Goal: Information Seeking & Learning: Compare options

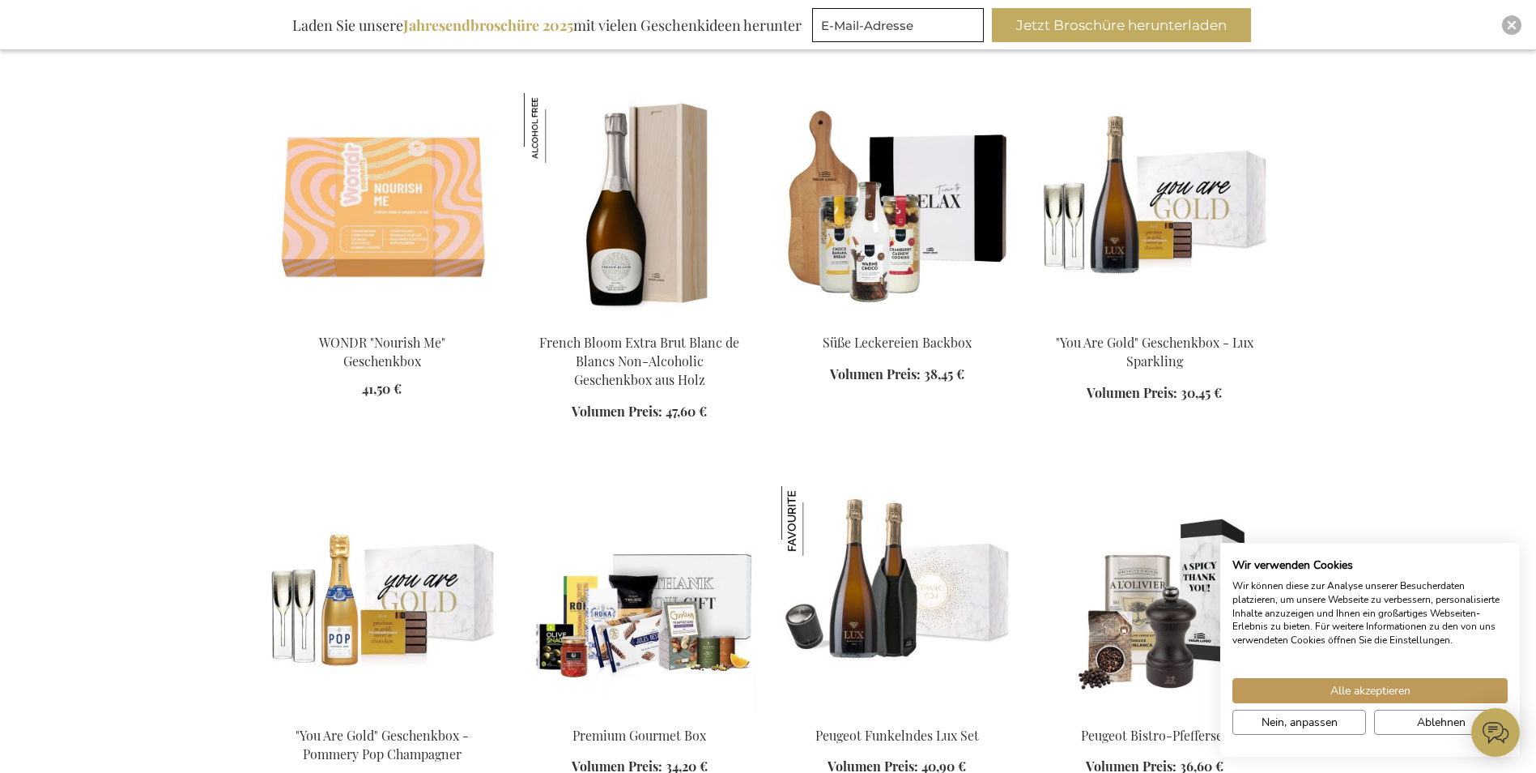
scroll to position [1539, 0]
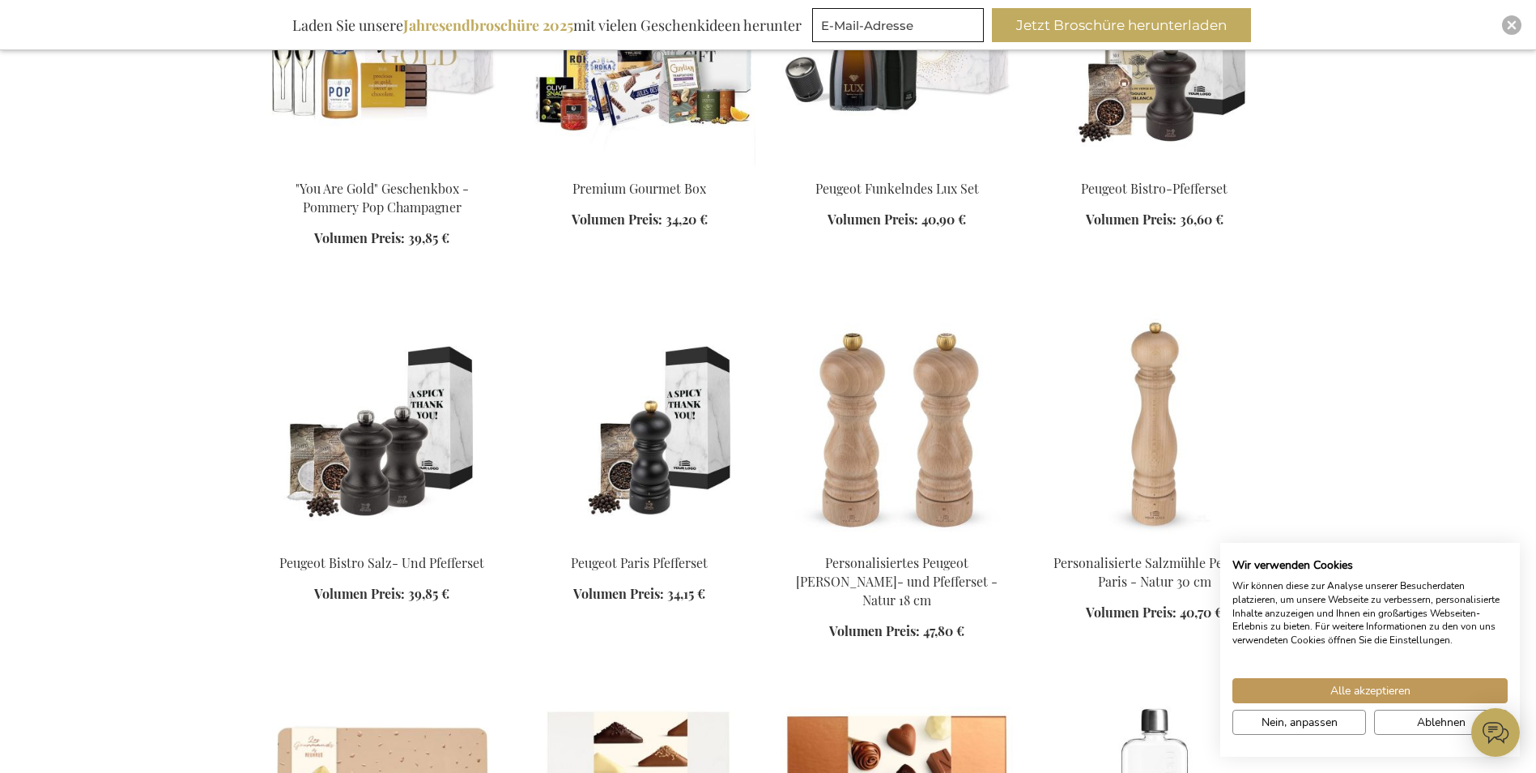
scroll to position [2187, 0]
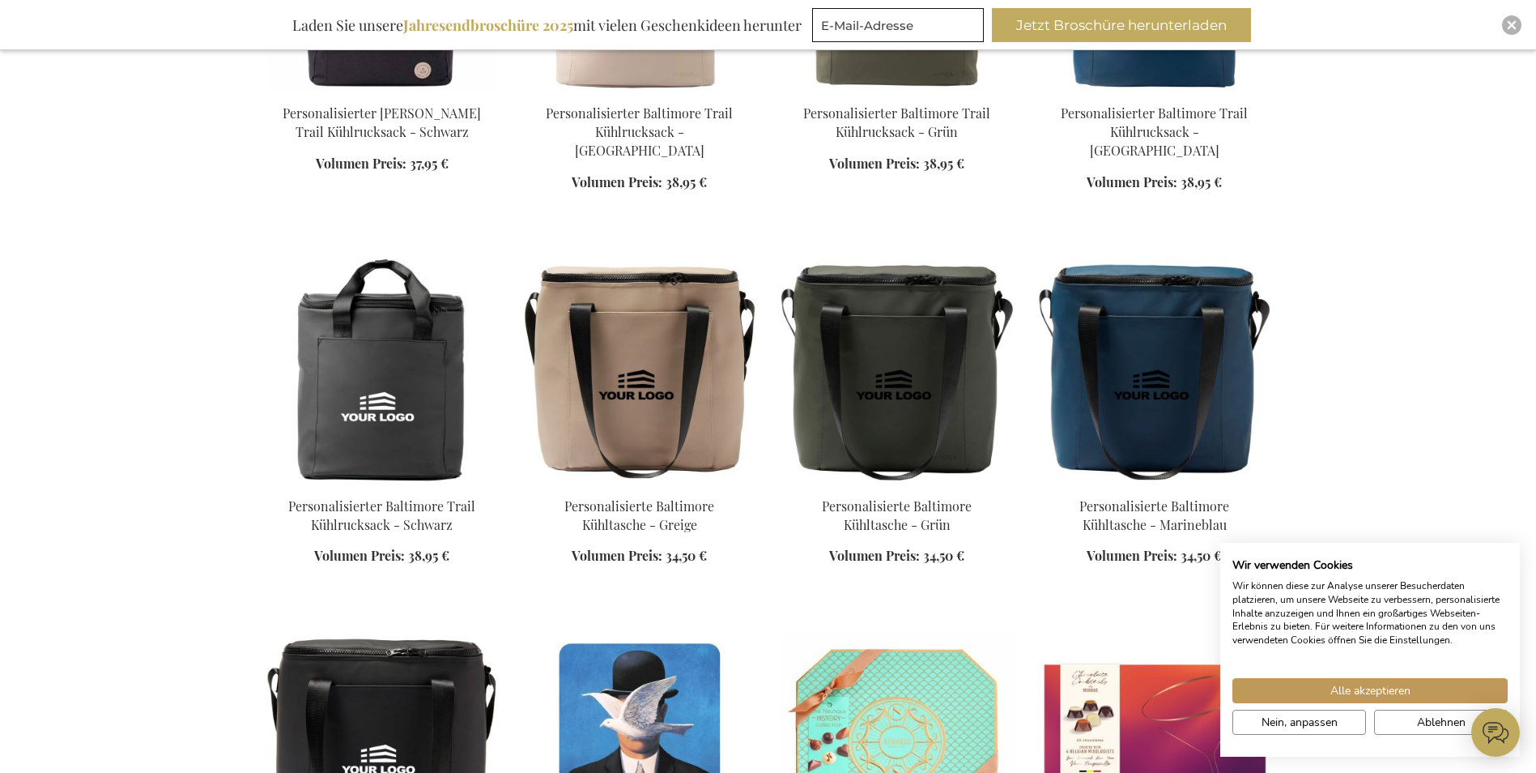
scroll to position [4049, 0]
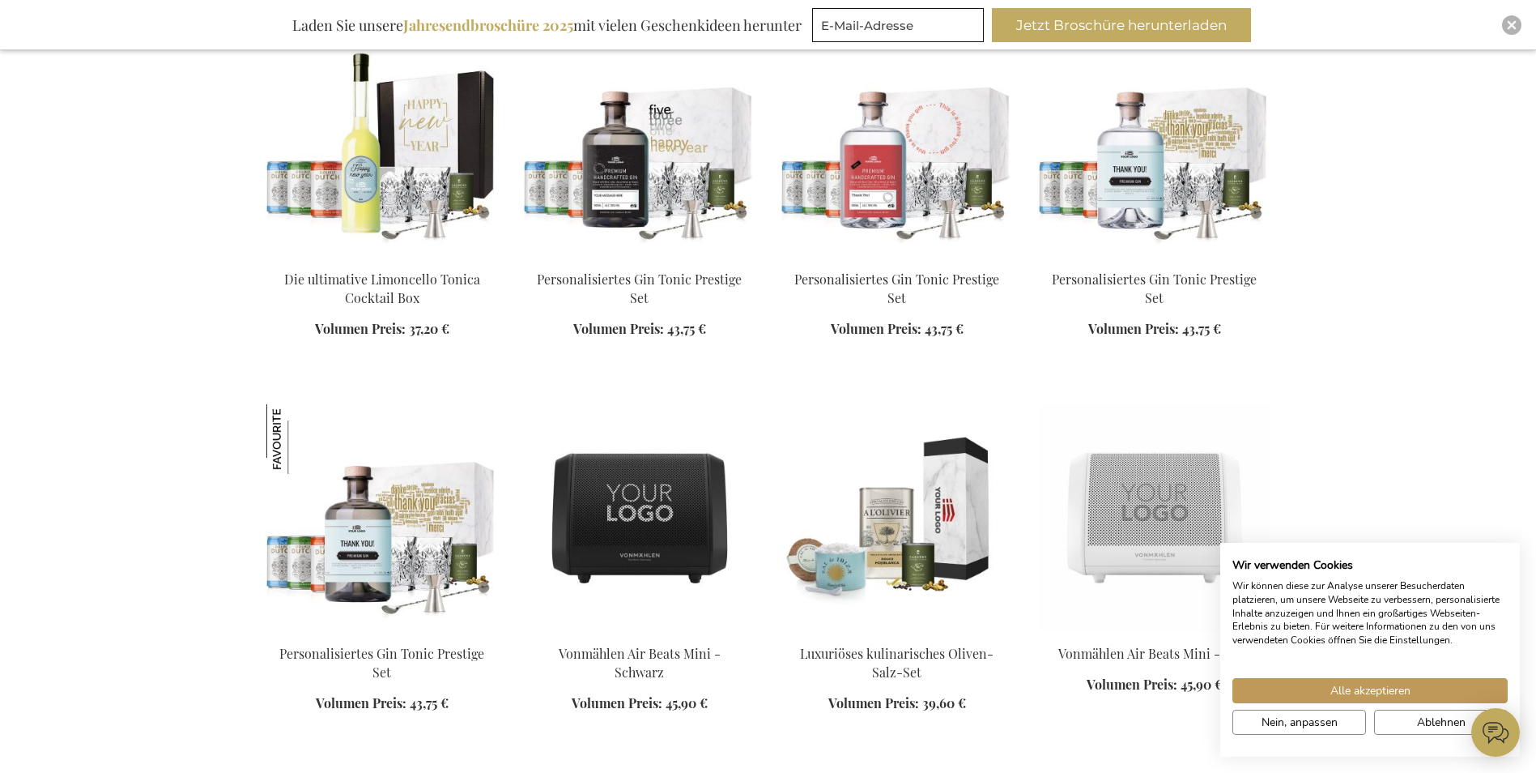
scroll to position [6479, 0]
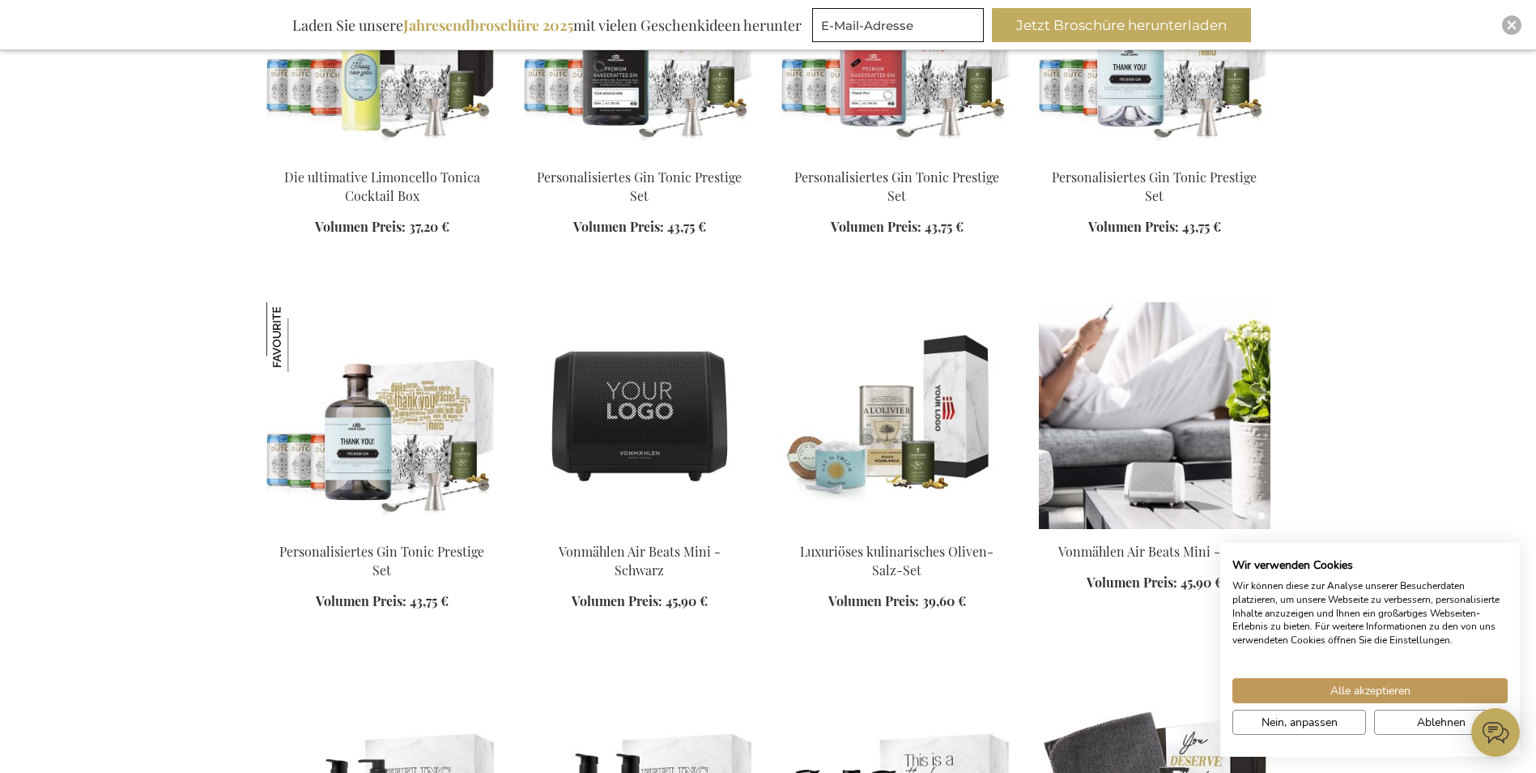
click at [1159, 414] on img at bounding box center [1155, 415] width 232 height 227
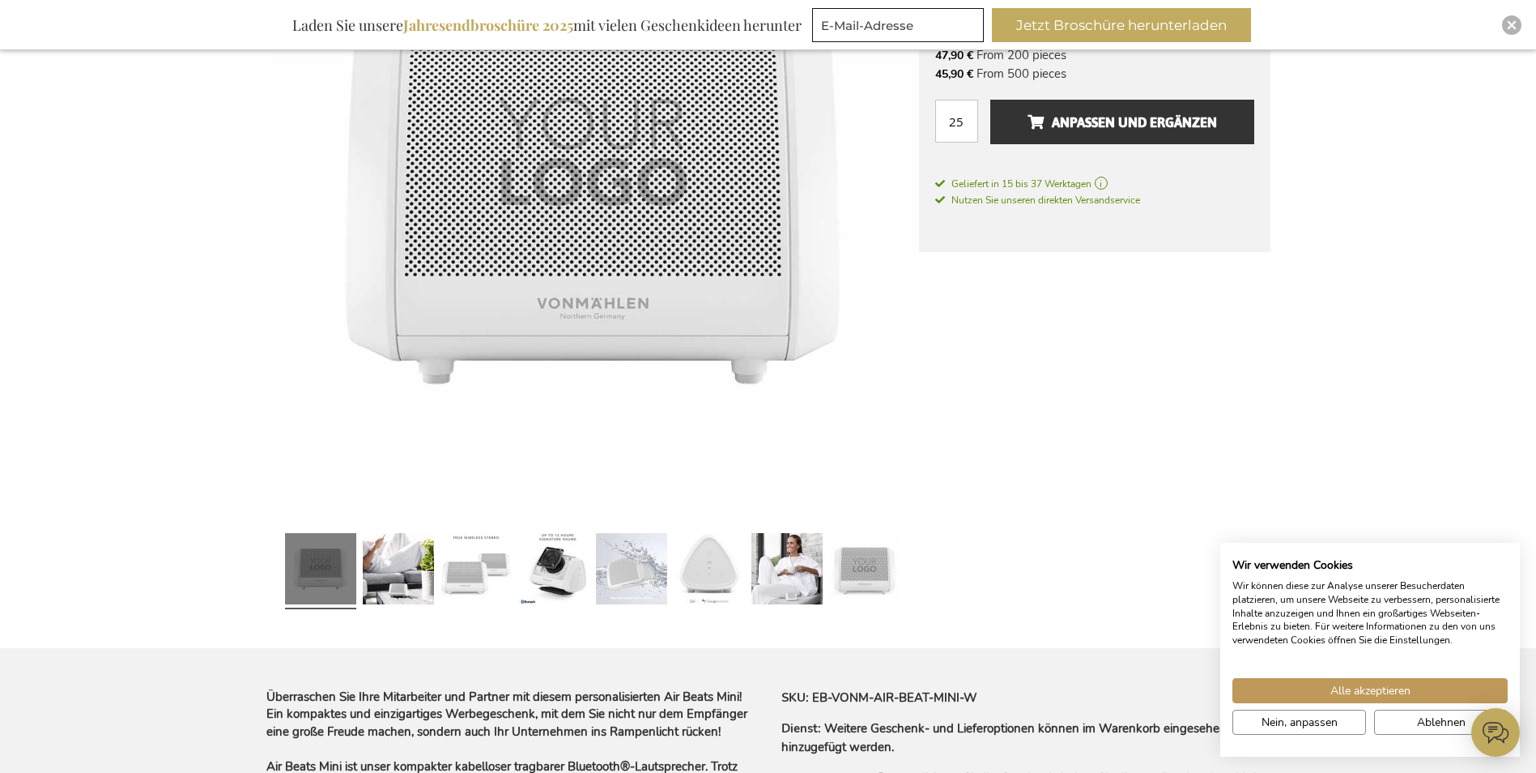
scroll to position [405, 0]
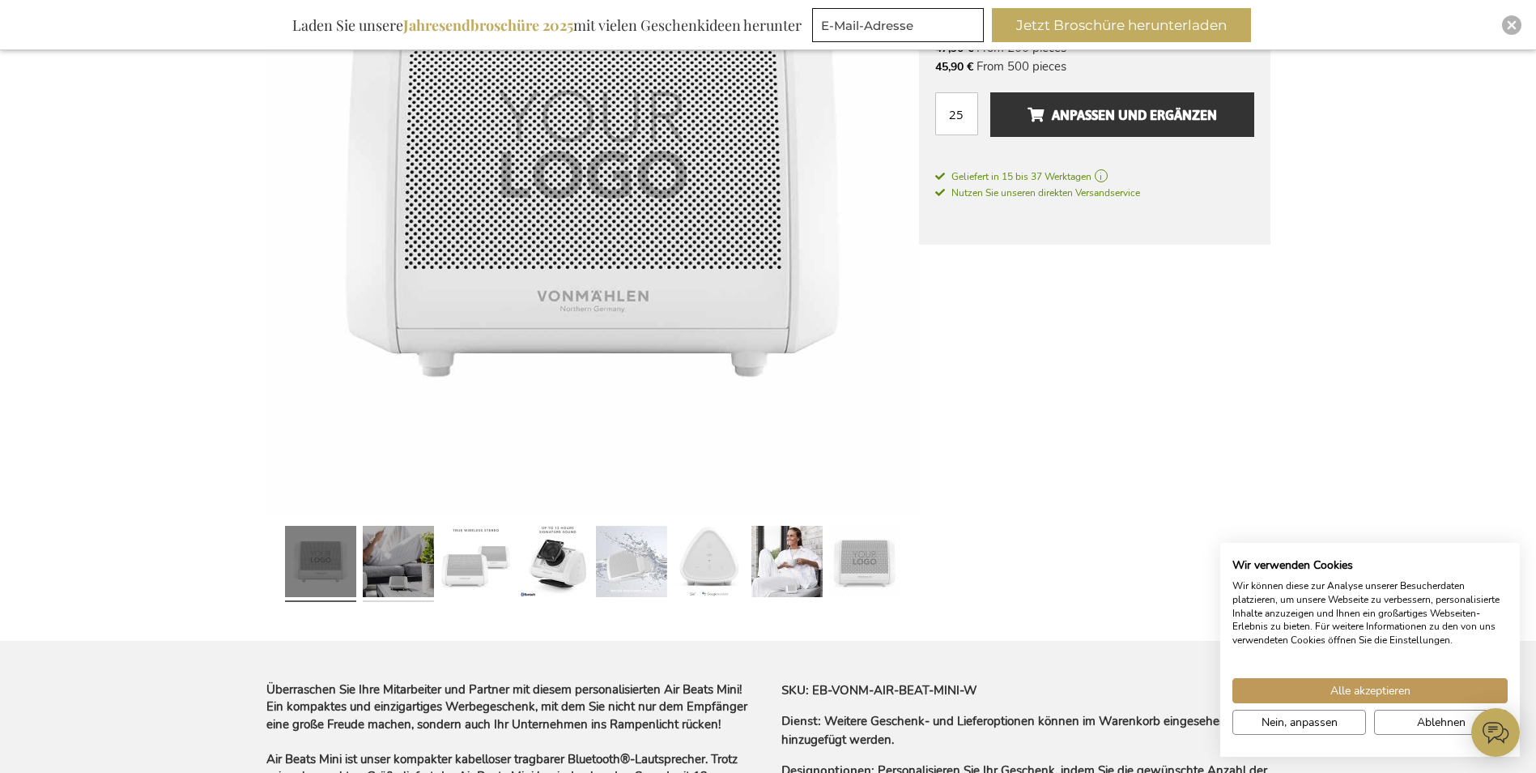
click at [392, 563] on link at bounding box center [398, 563] width 71 height 89
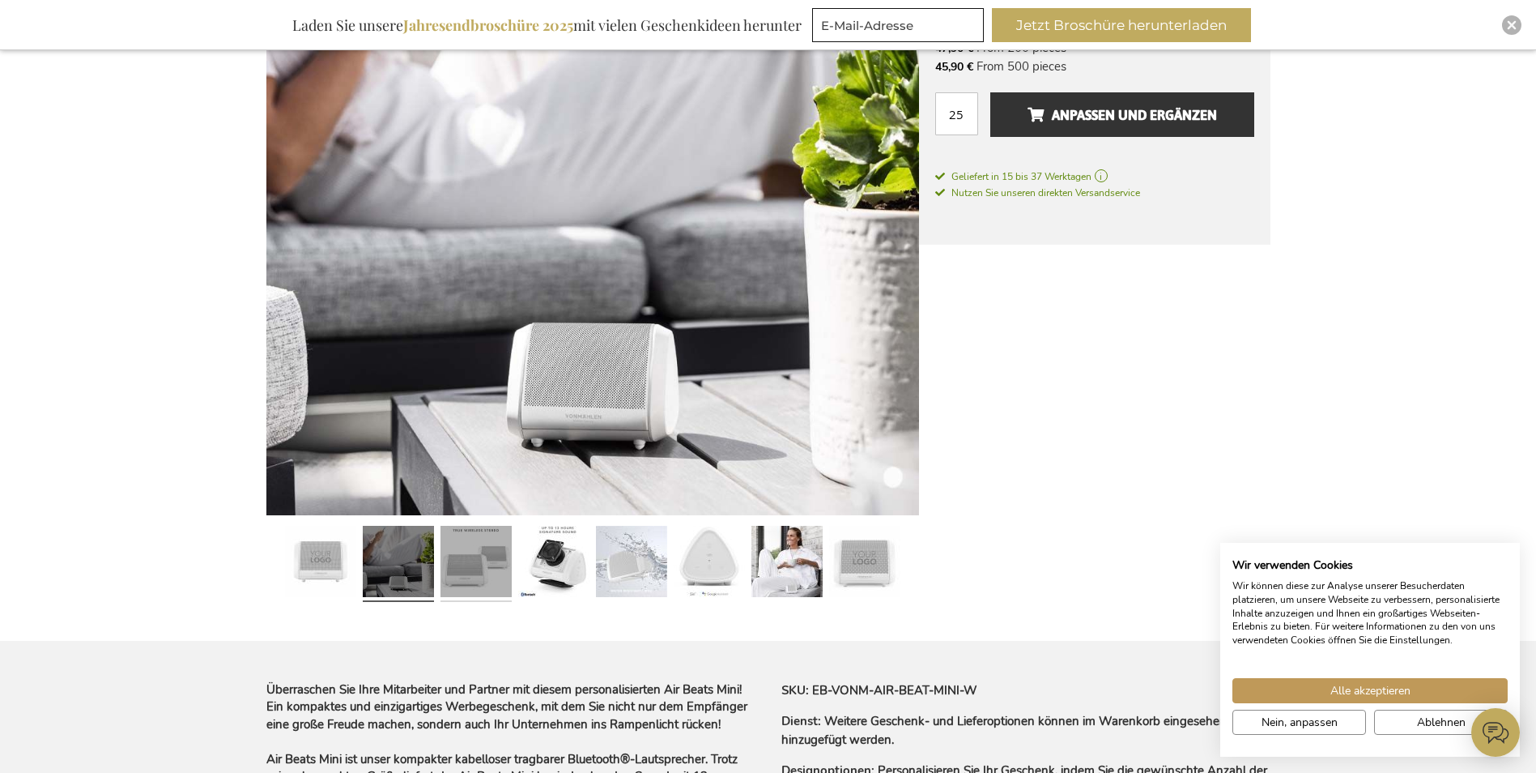
click at [471, 560] on link at bounding box center [476, 563] width 71 height 89
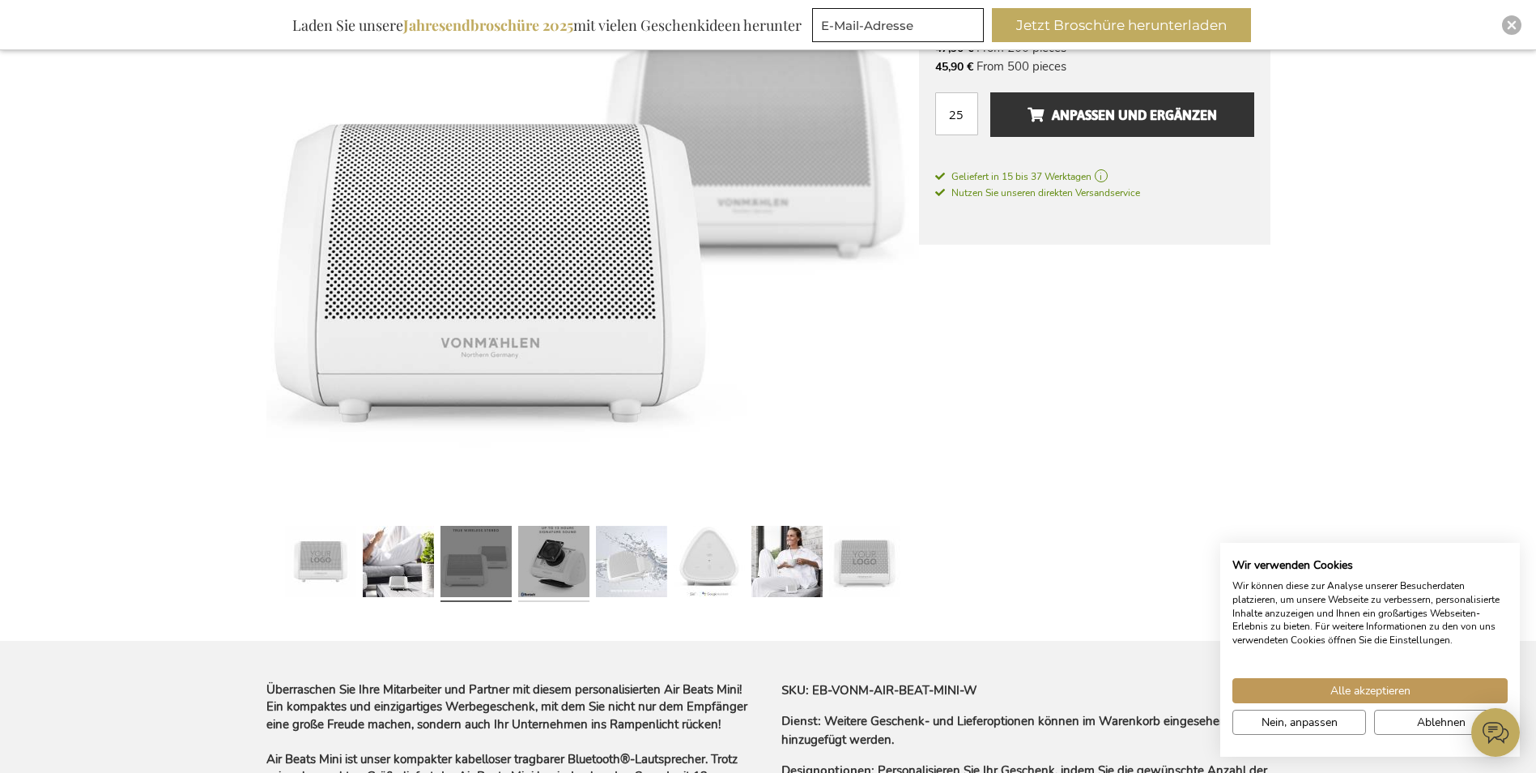
click at [565, 560] on link at bounding box center [553, 563] width 71 height 89
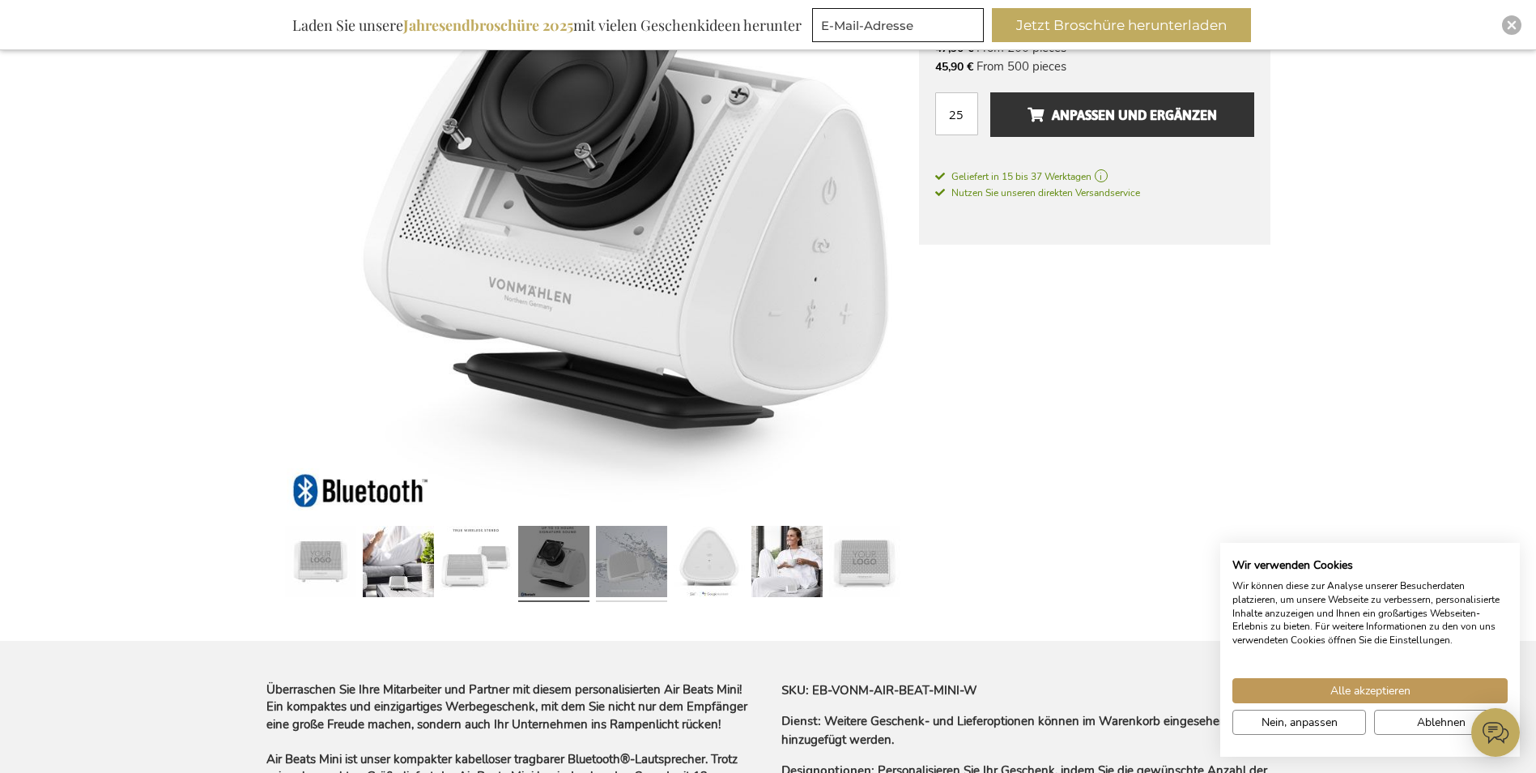
click at [651, 563] on link at bounding box center [631, 563] width 71 height 89
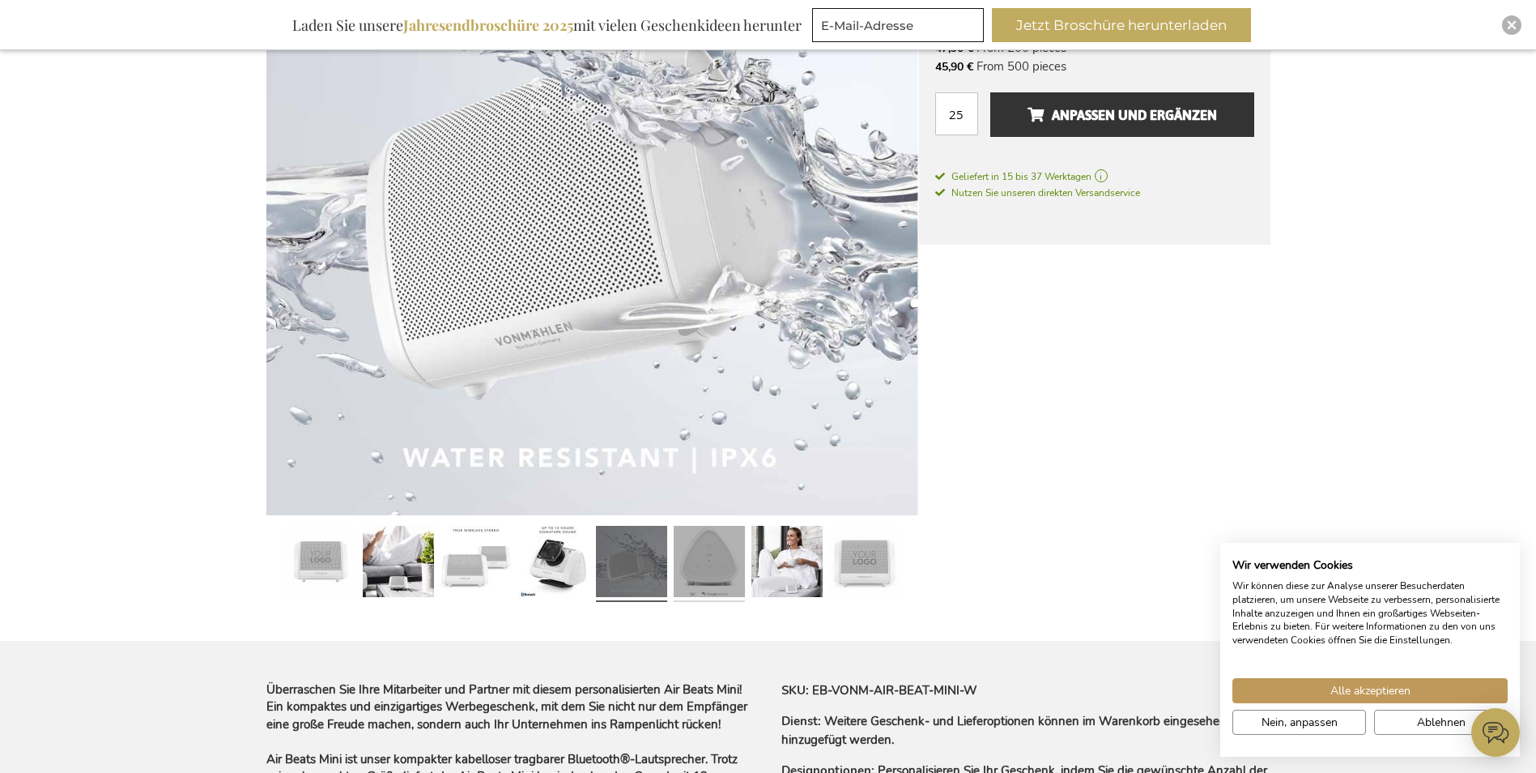
click at [711, 562] on link at bounding box center [709, 563] width 71 height 89
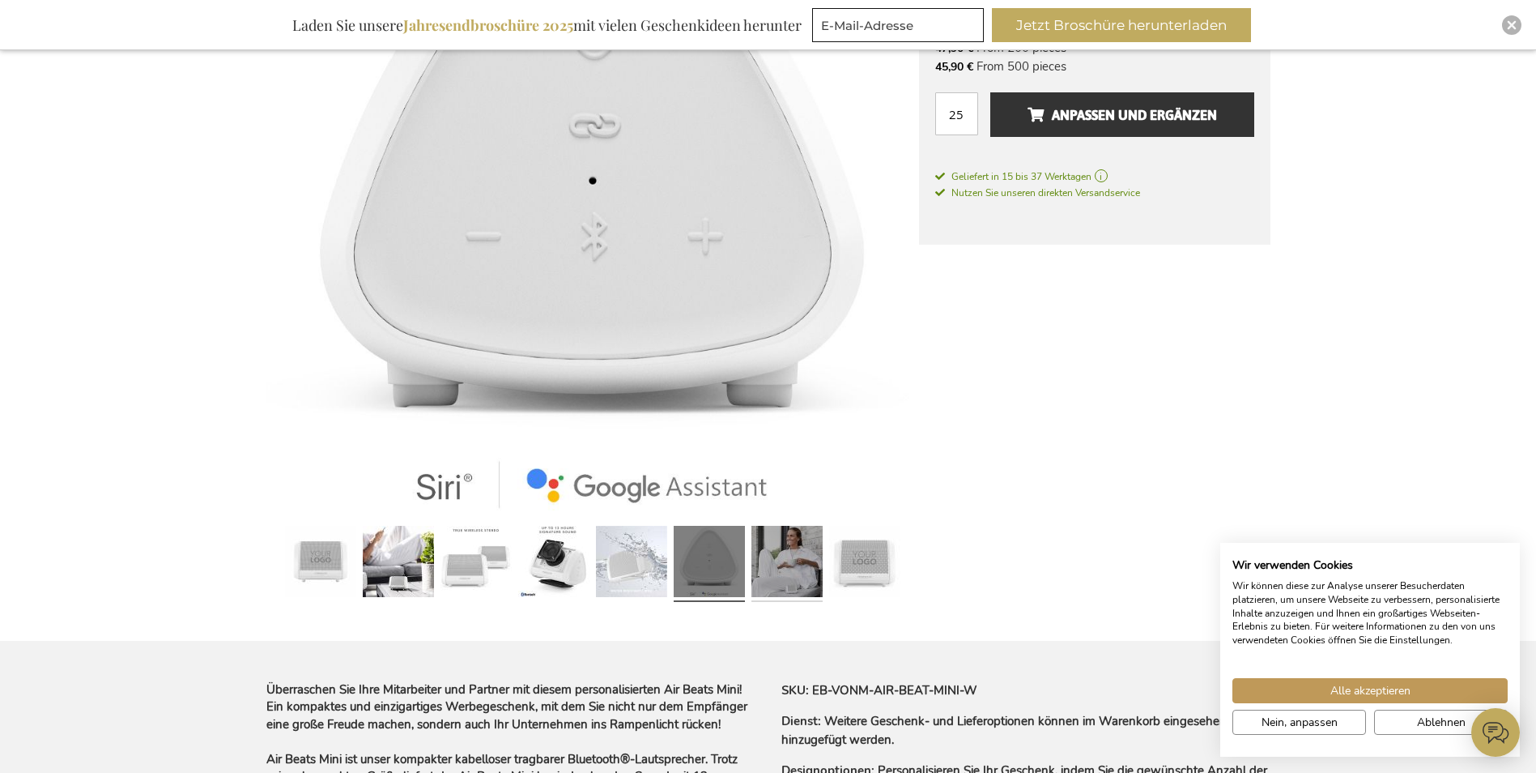
click at [783, 560] on link at bounding box center [787, 563] width 71 height 89
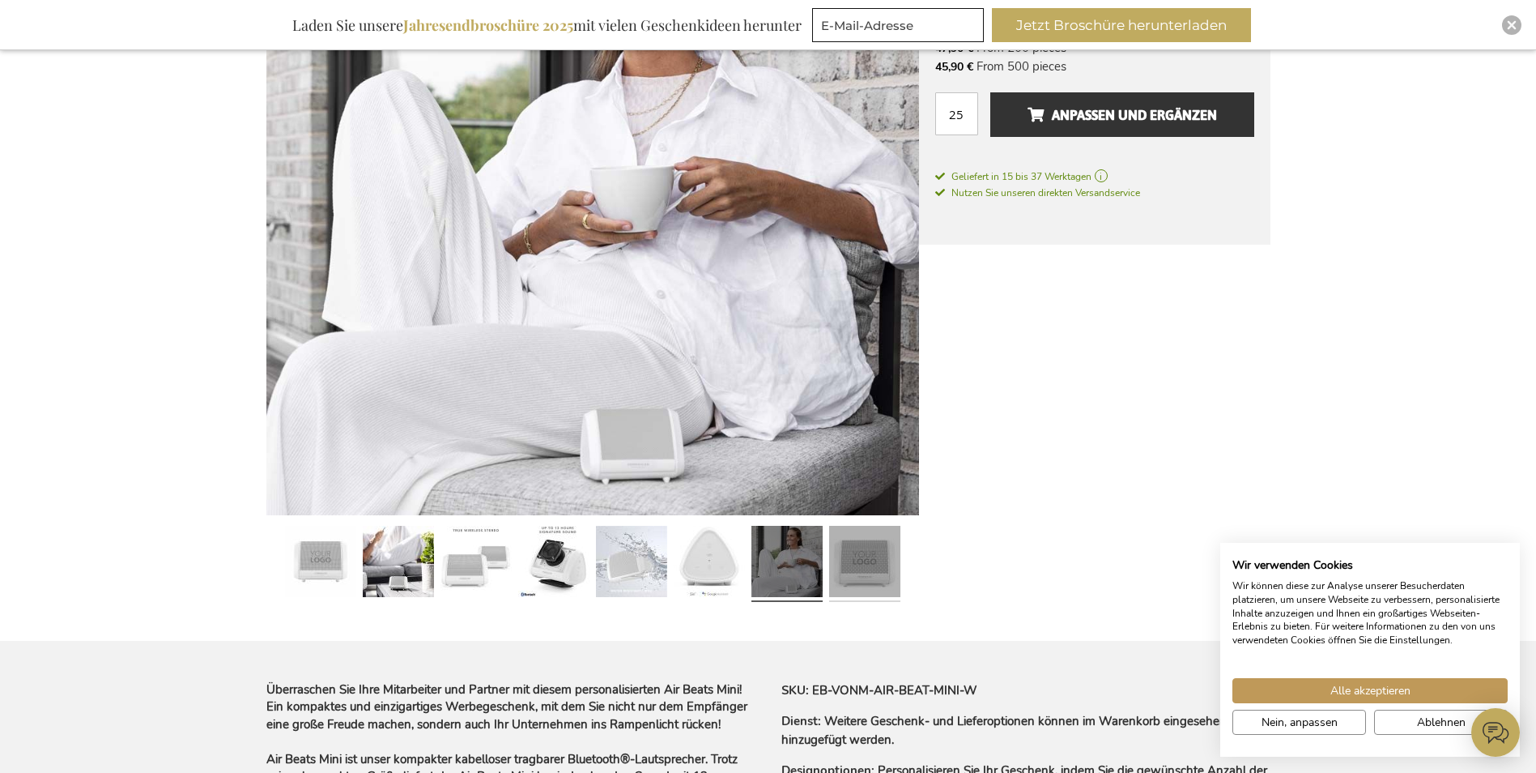
click at [874, 562] on link at bounding box center [864, 563] width 71 height 89
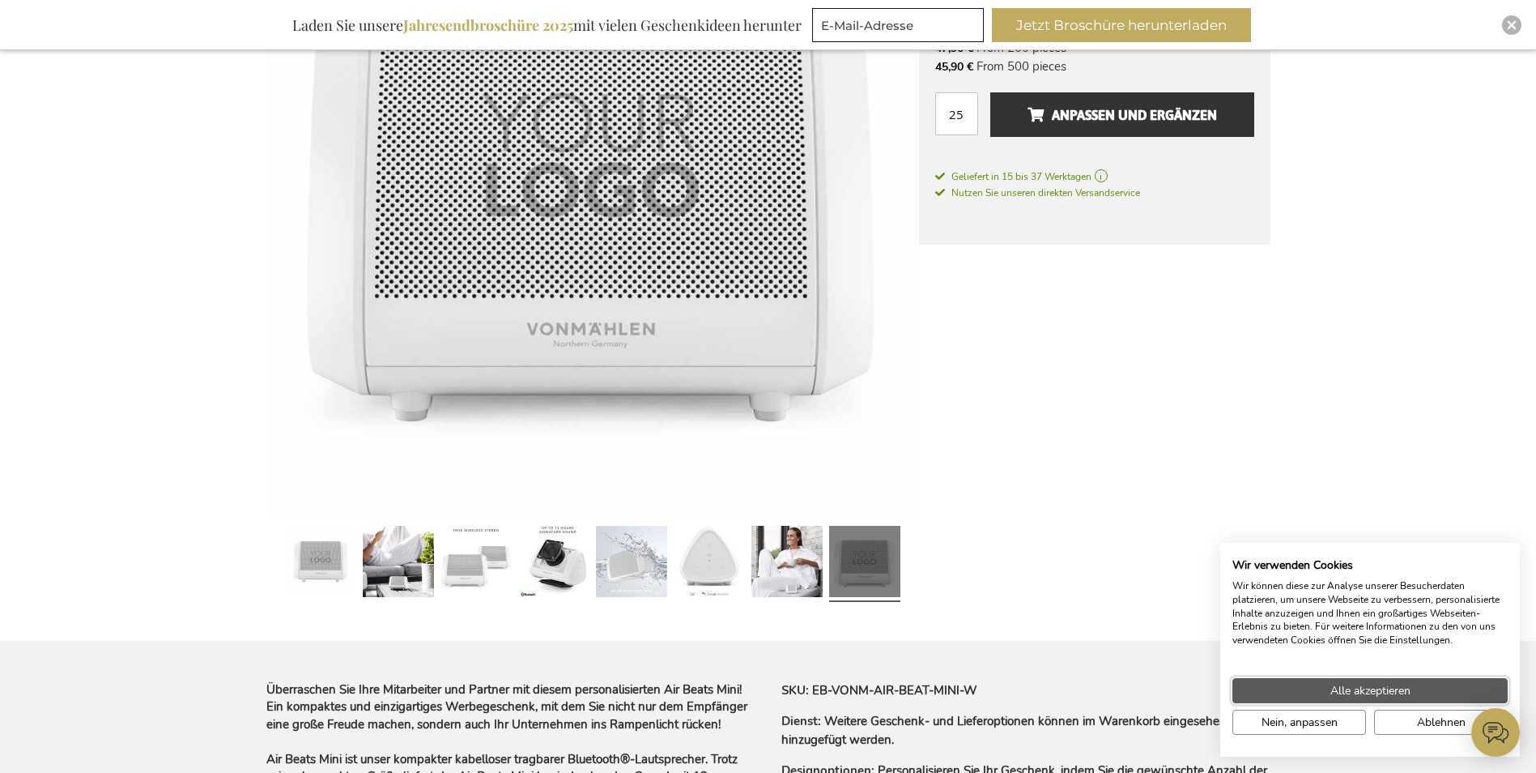
click at [1404, 690] on span "Alle akzeptieren" at bounding box center [1371, 690] width 80 height 17
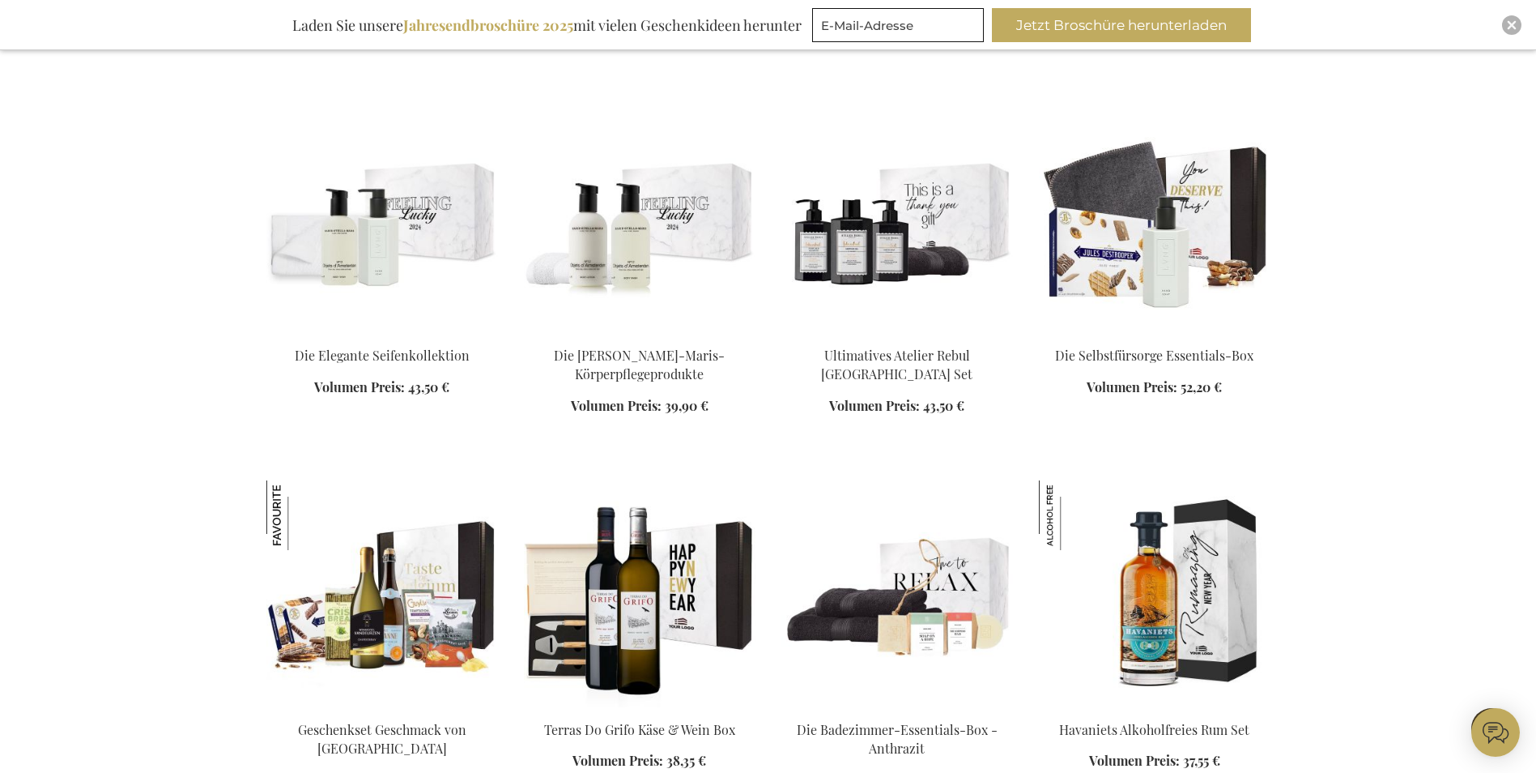
scroll to position [1563, 0]
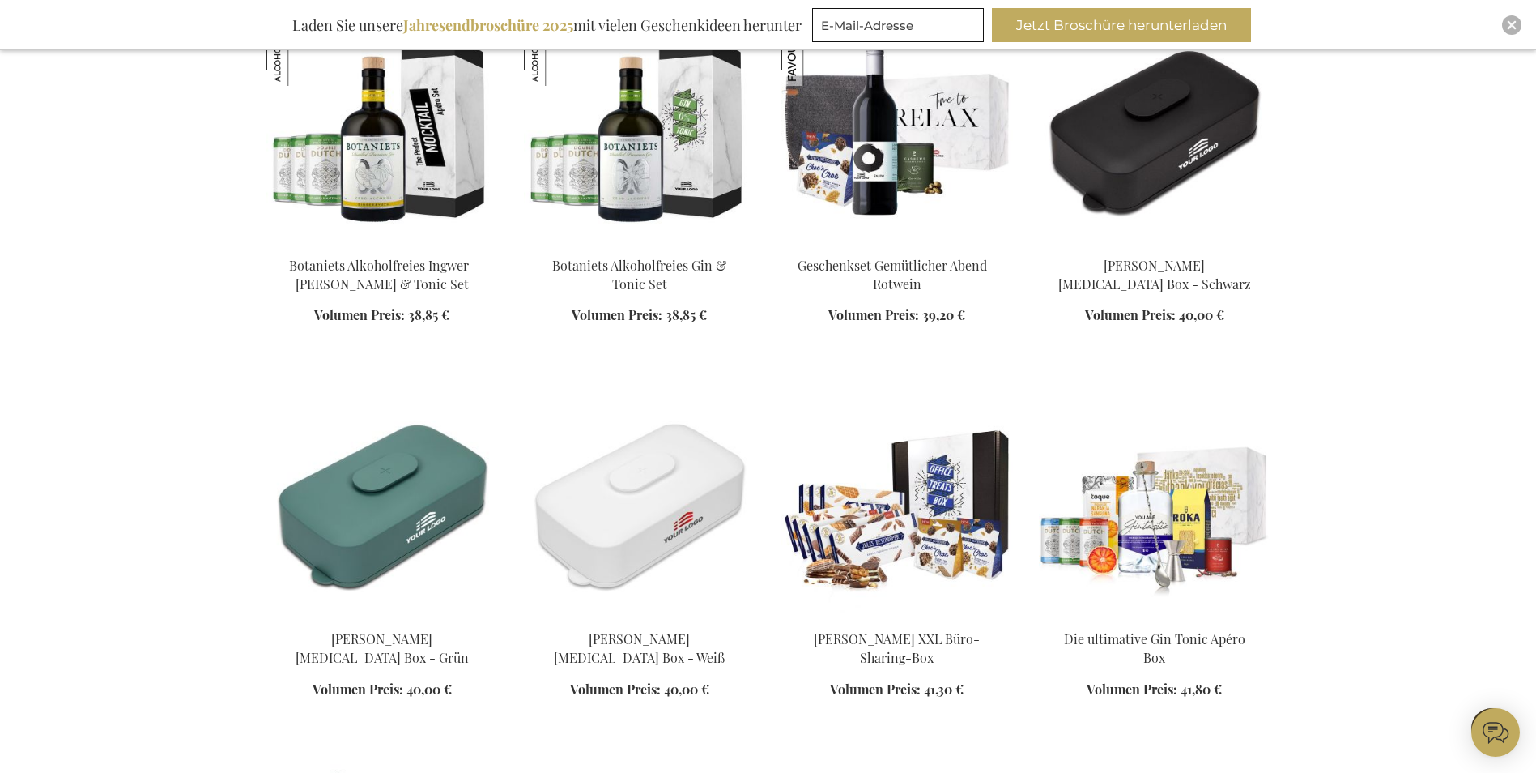
scroll to position [2697, 0]
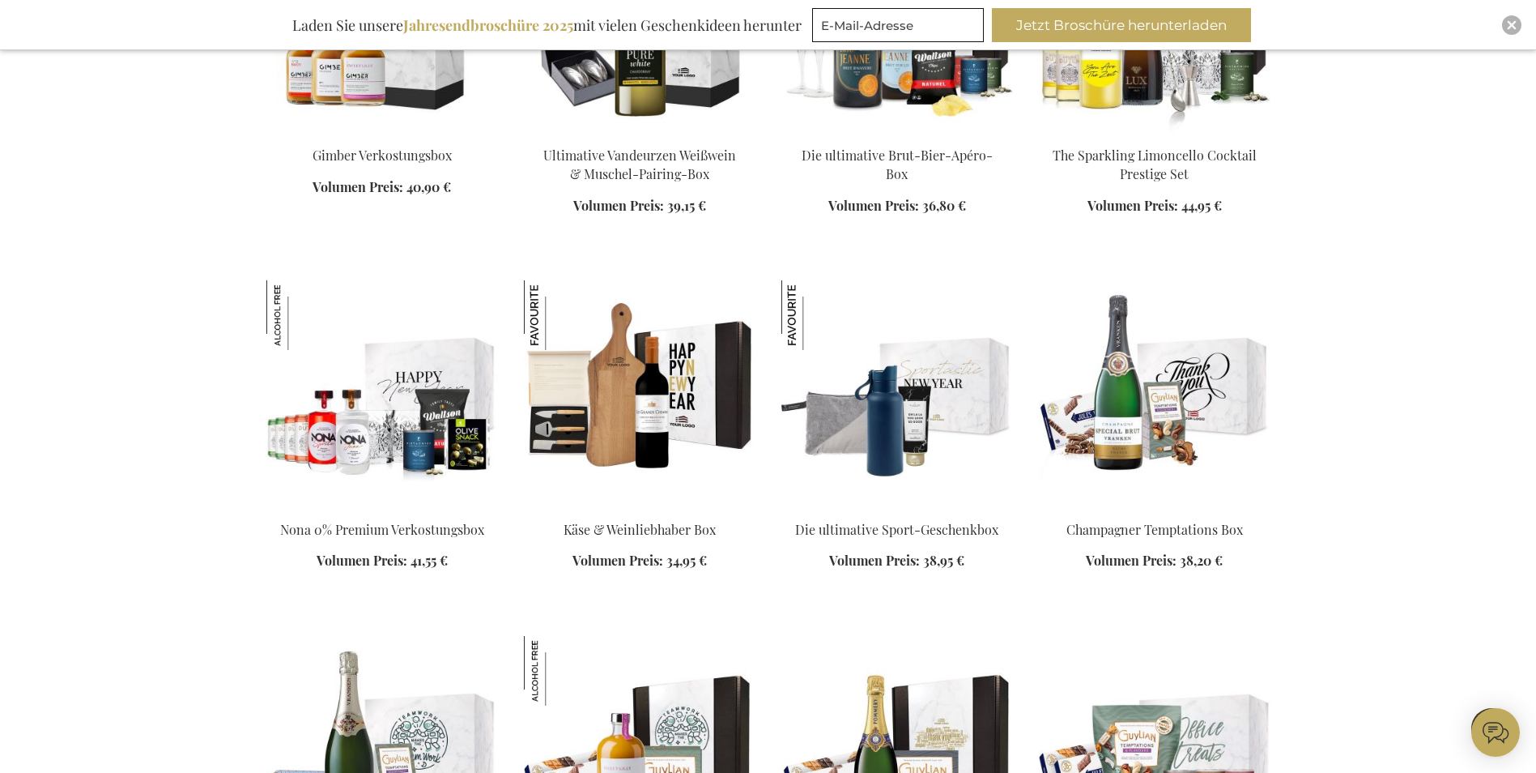
scroll to position [4074, 0]
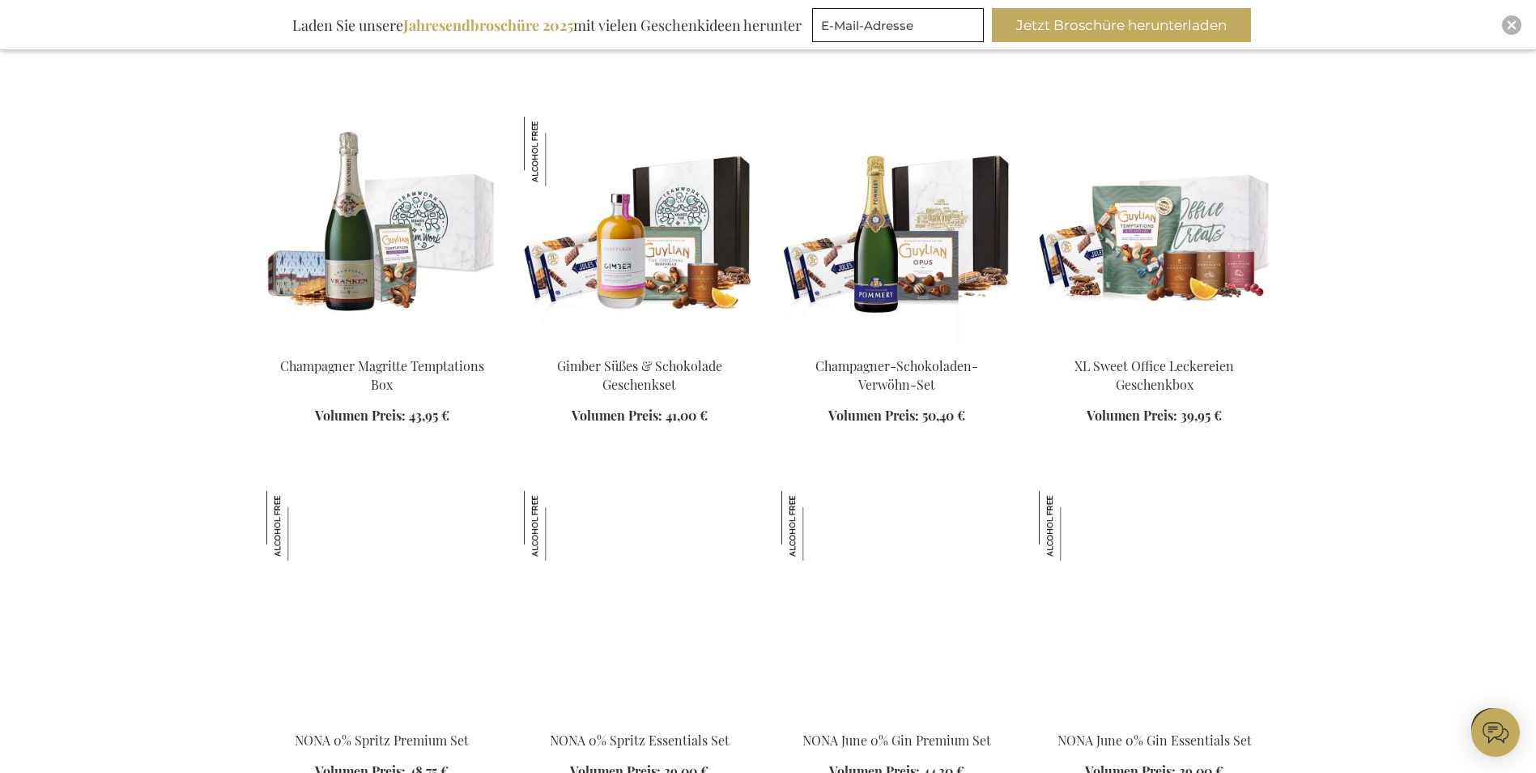
scroll to position [4479, 0]
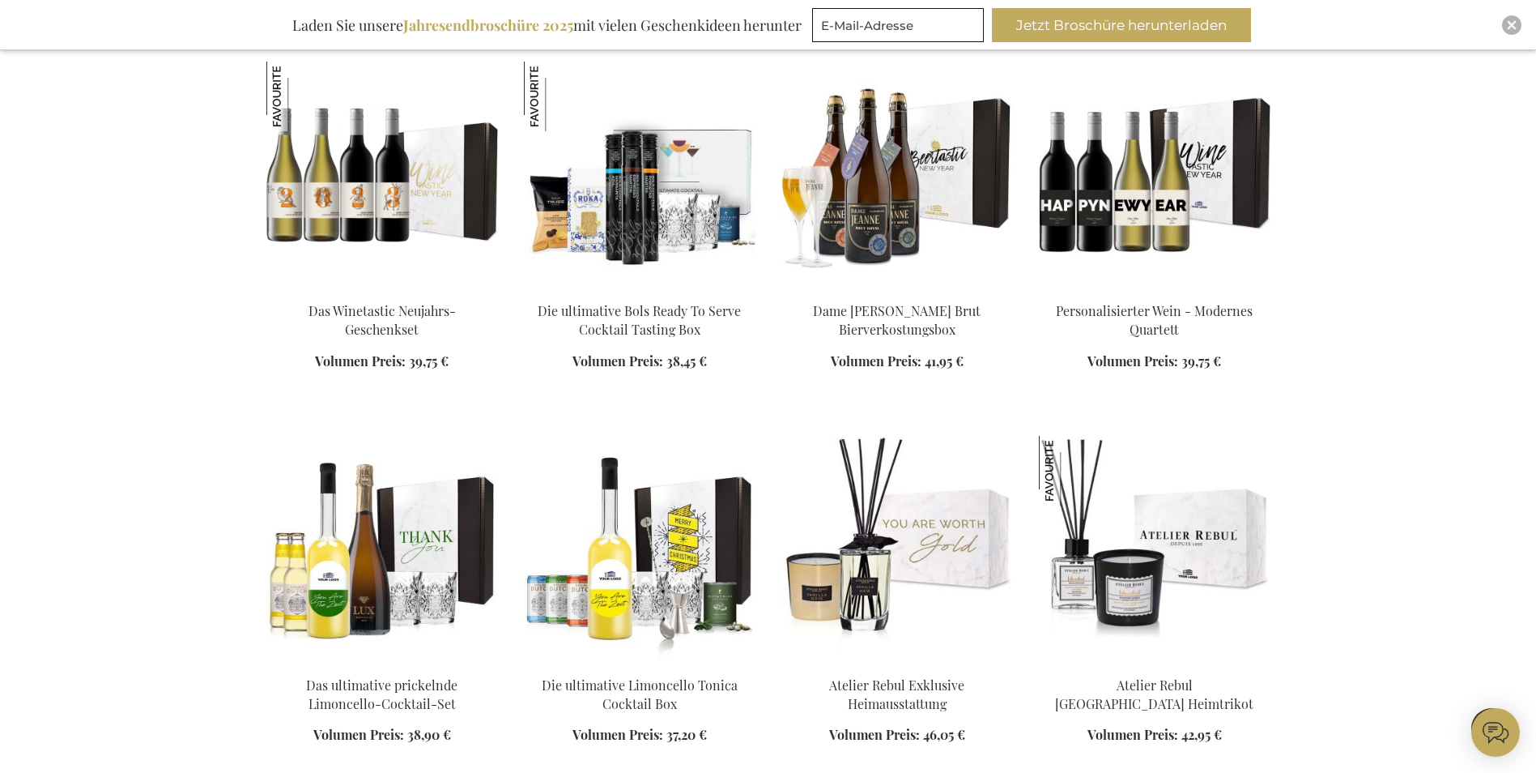
scroll to position [6017, 0]
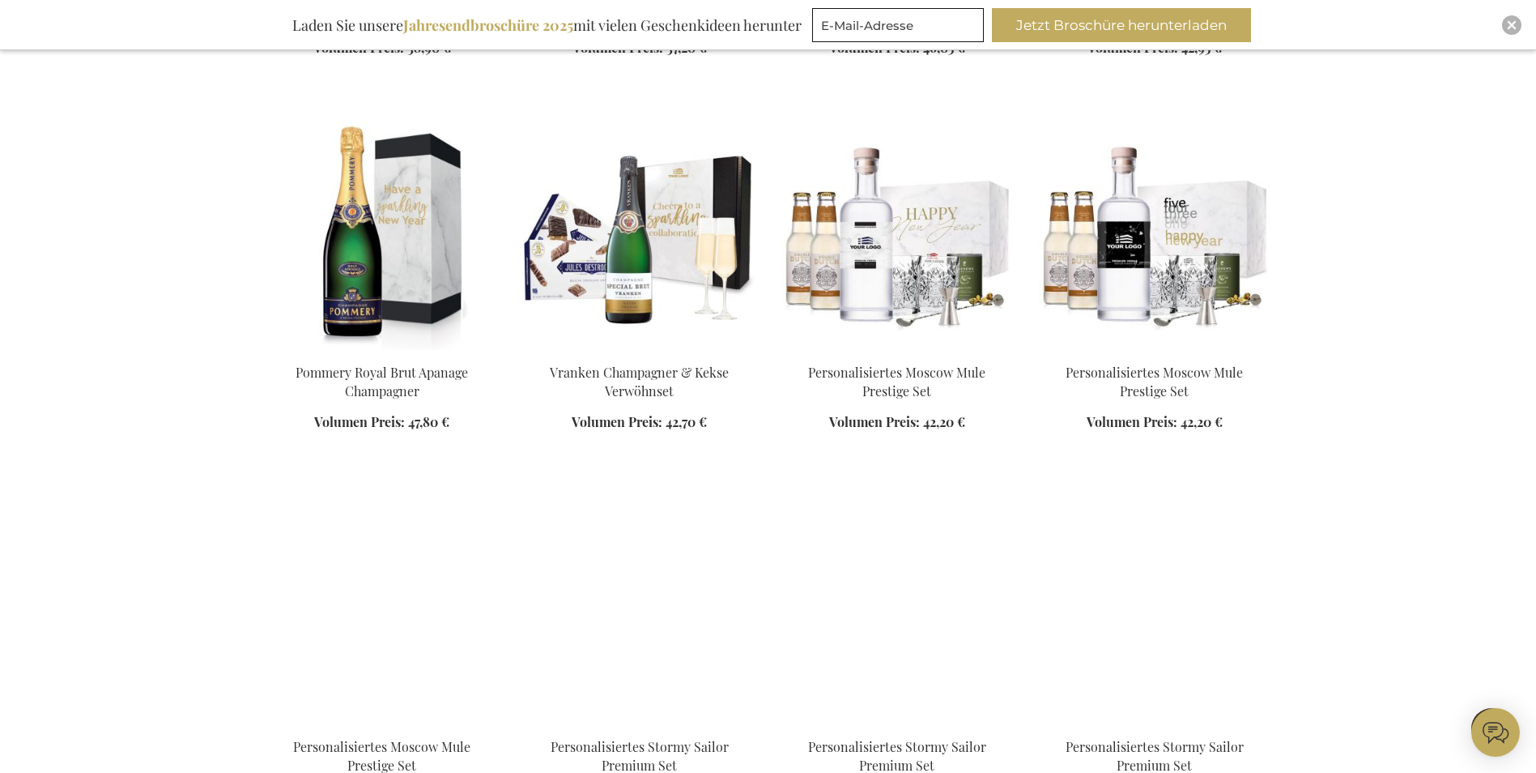
scroll to position [6665, 0]
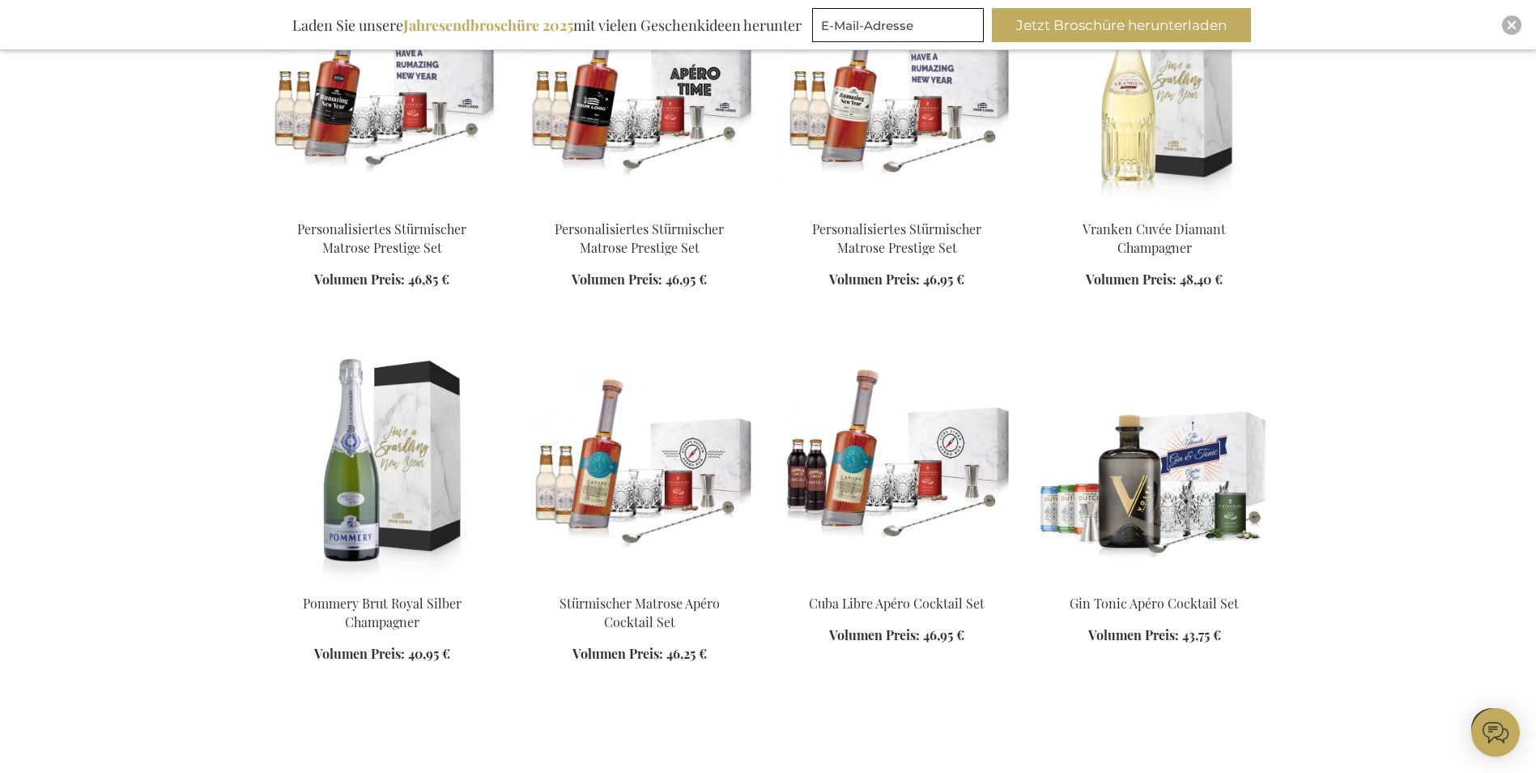
scroll to position [7556, 0]
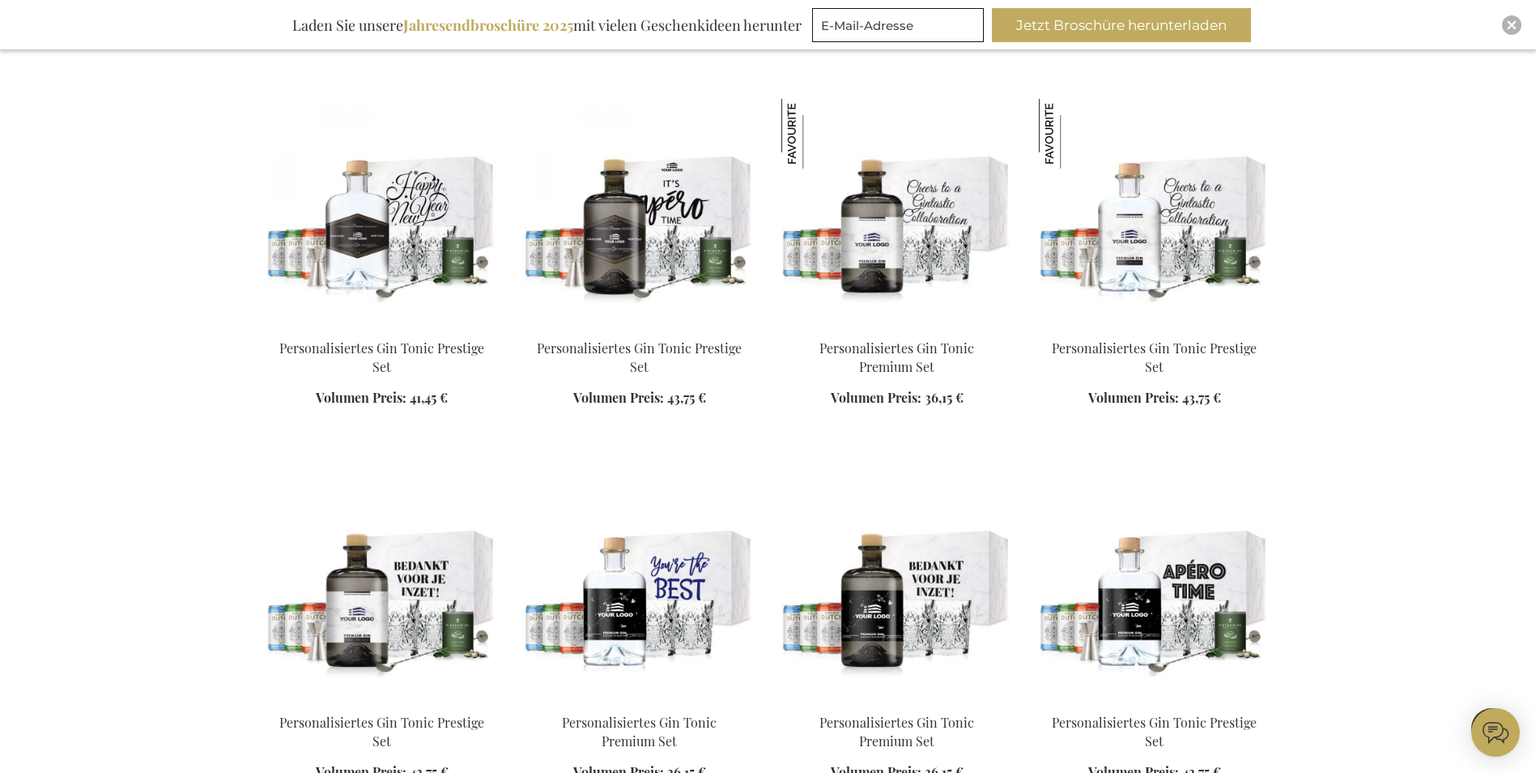
scroll to position [9257, 0]
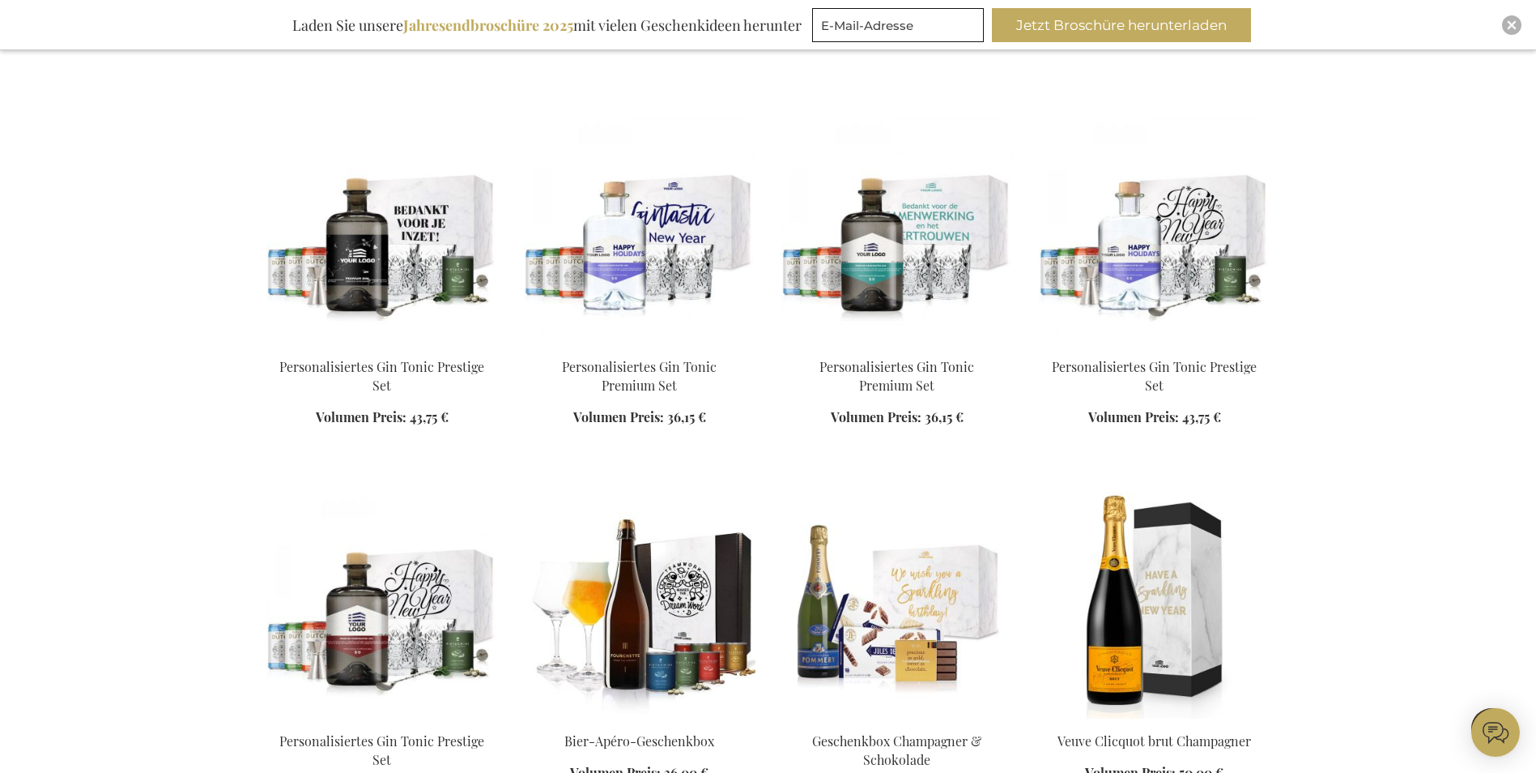
scroll to position [10067, 0]
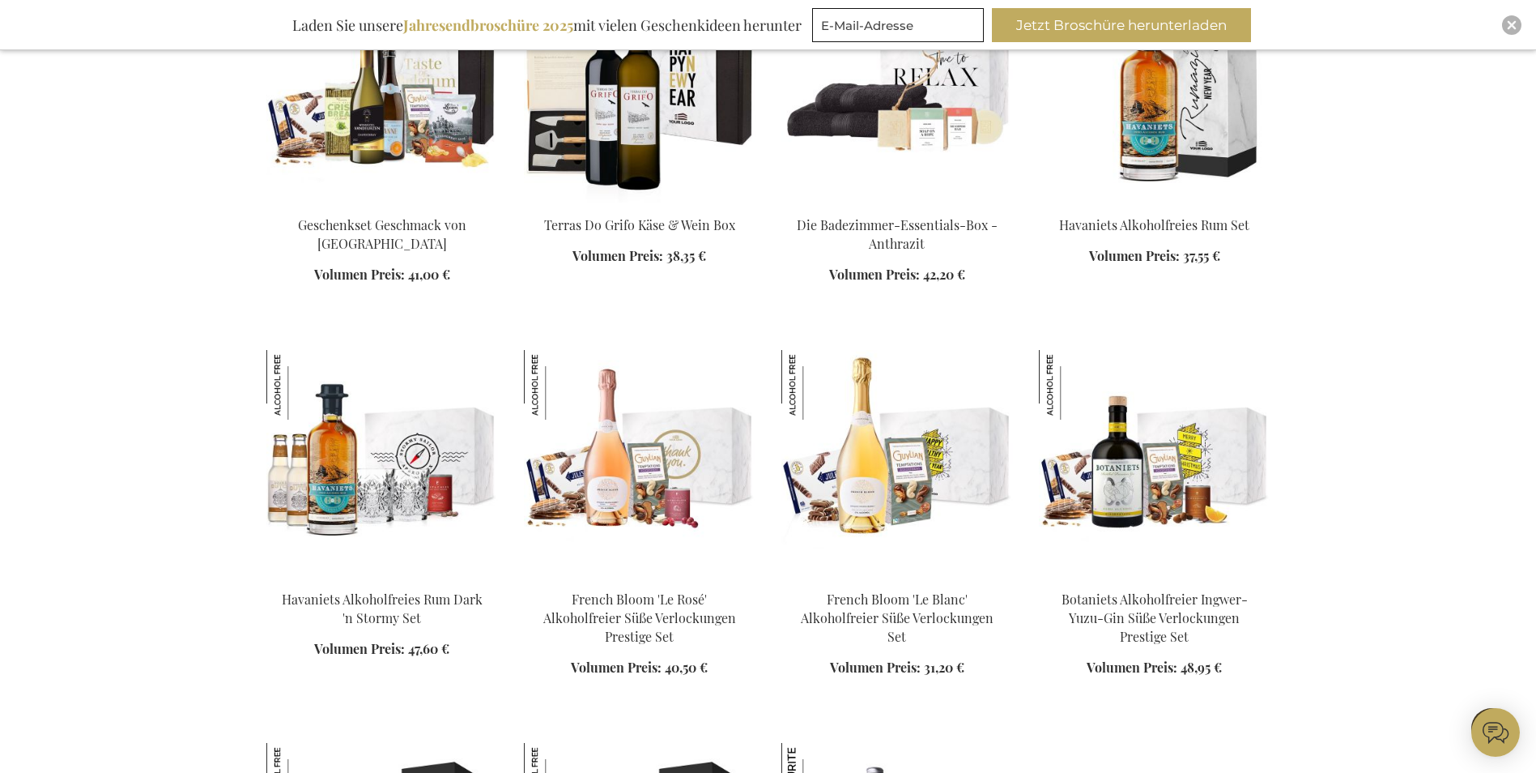
scroll to position [1482, 0]
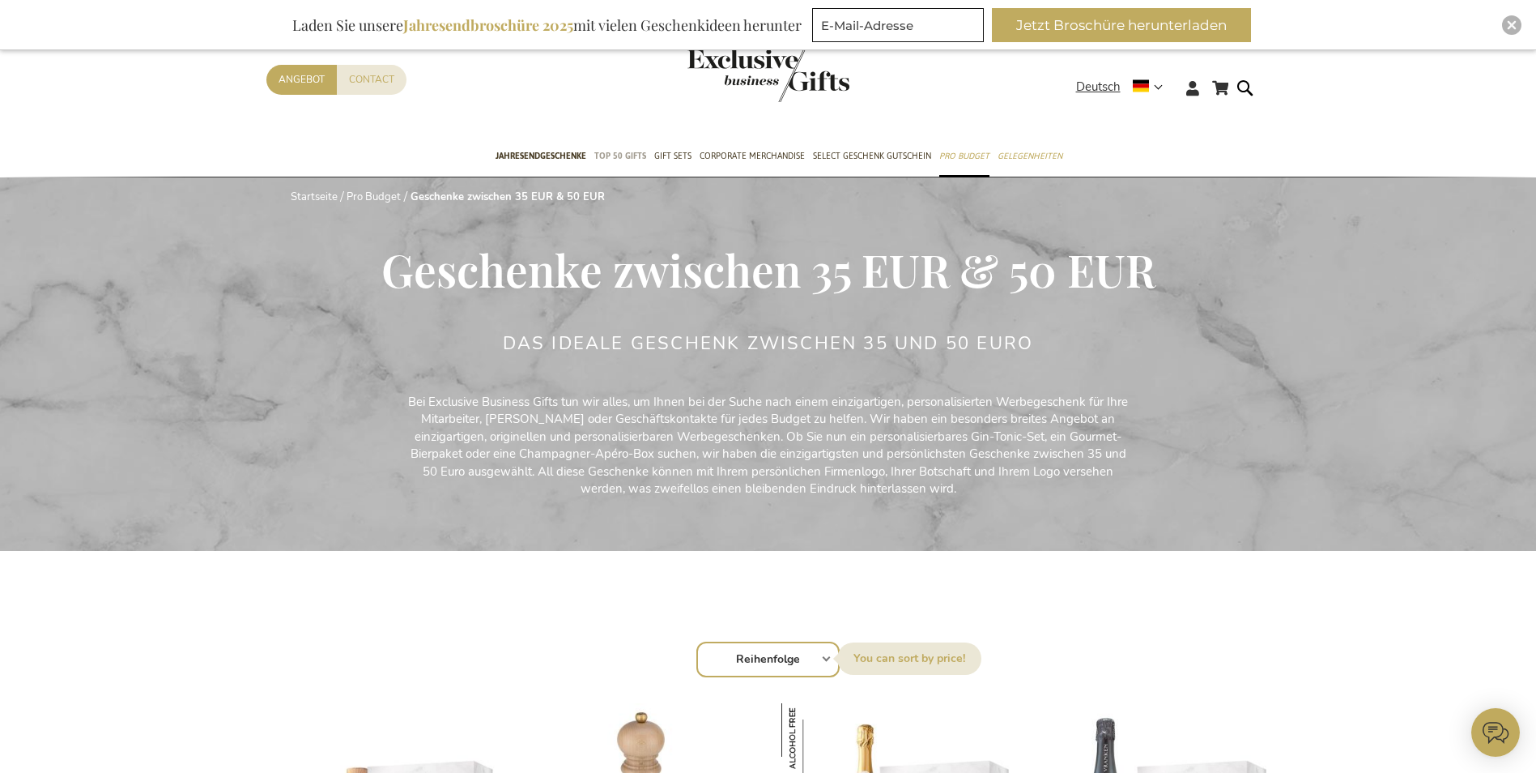
click at [610, 159] on span "TOP 50 Gifts" at bounding box center [620, 155] width 52 height 17
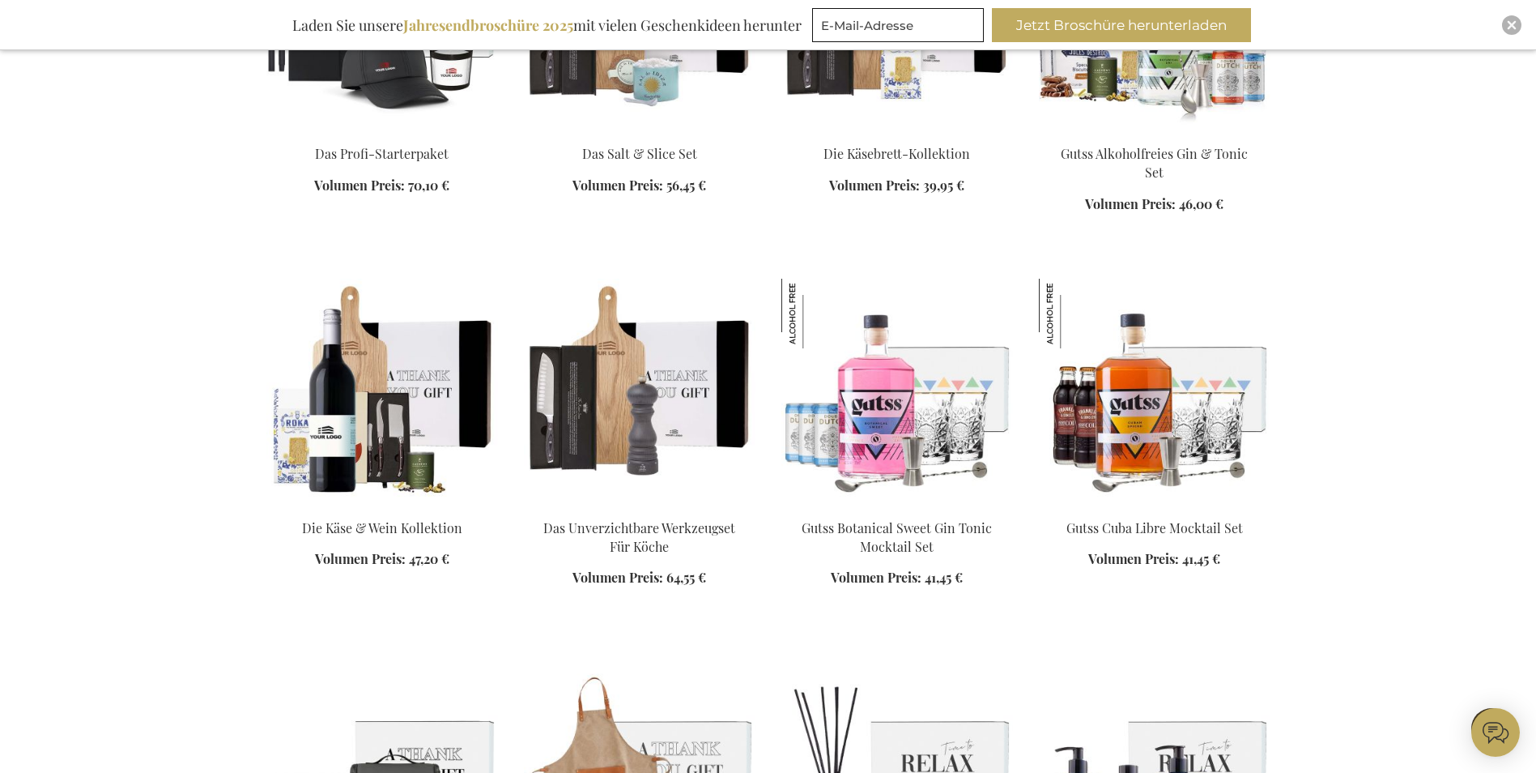
scroll to position [1782, 0]
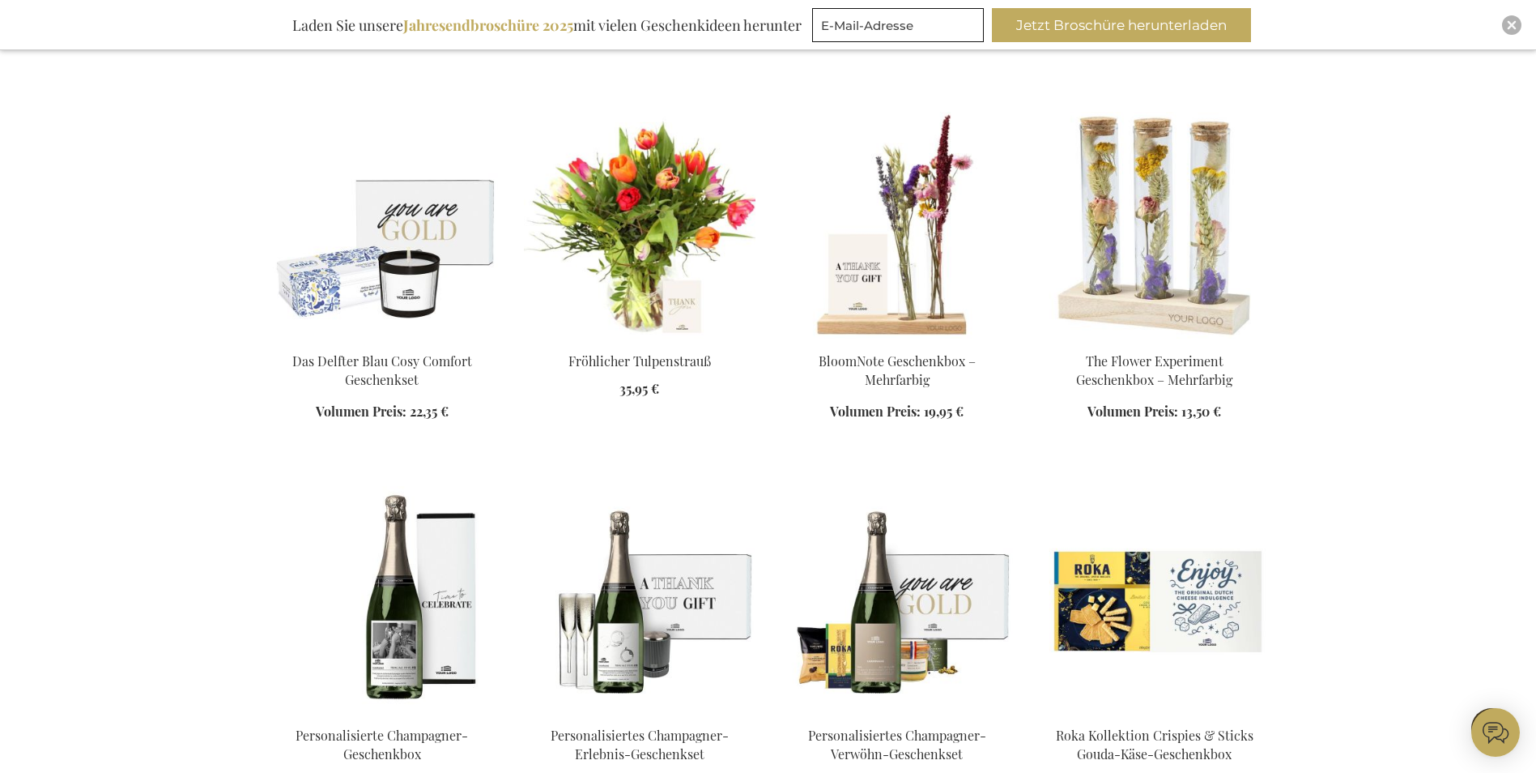
scroll to position [2915, 0]
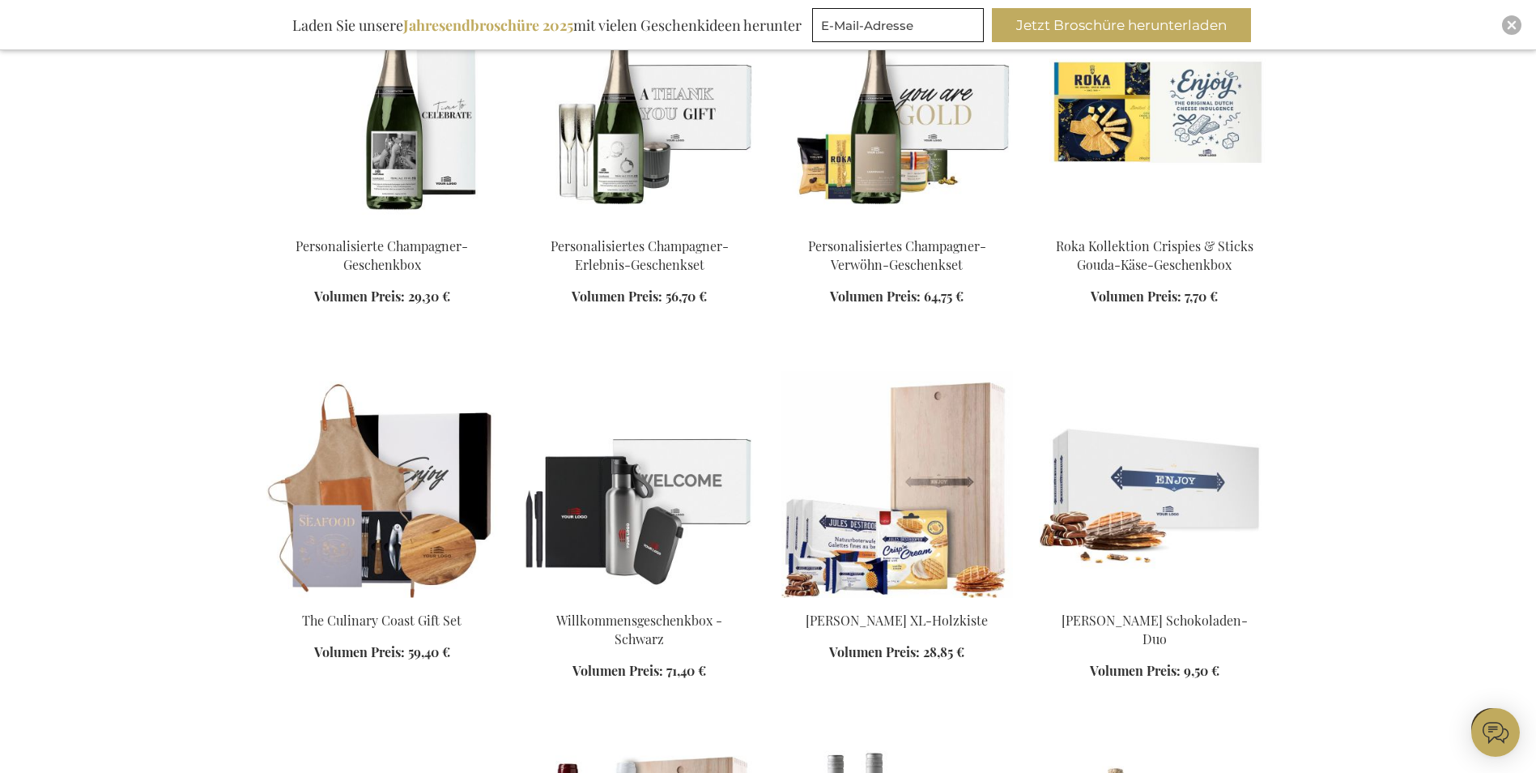
scroll to position [3320, 0]
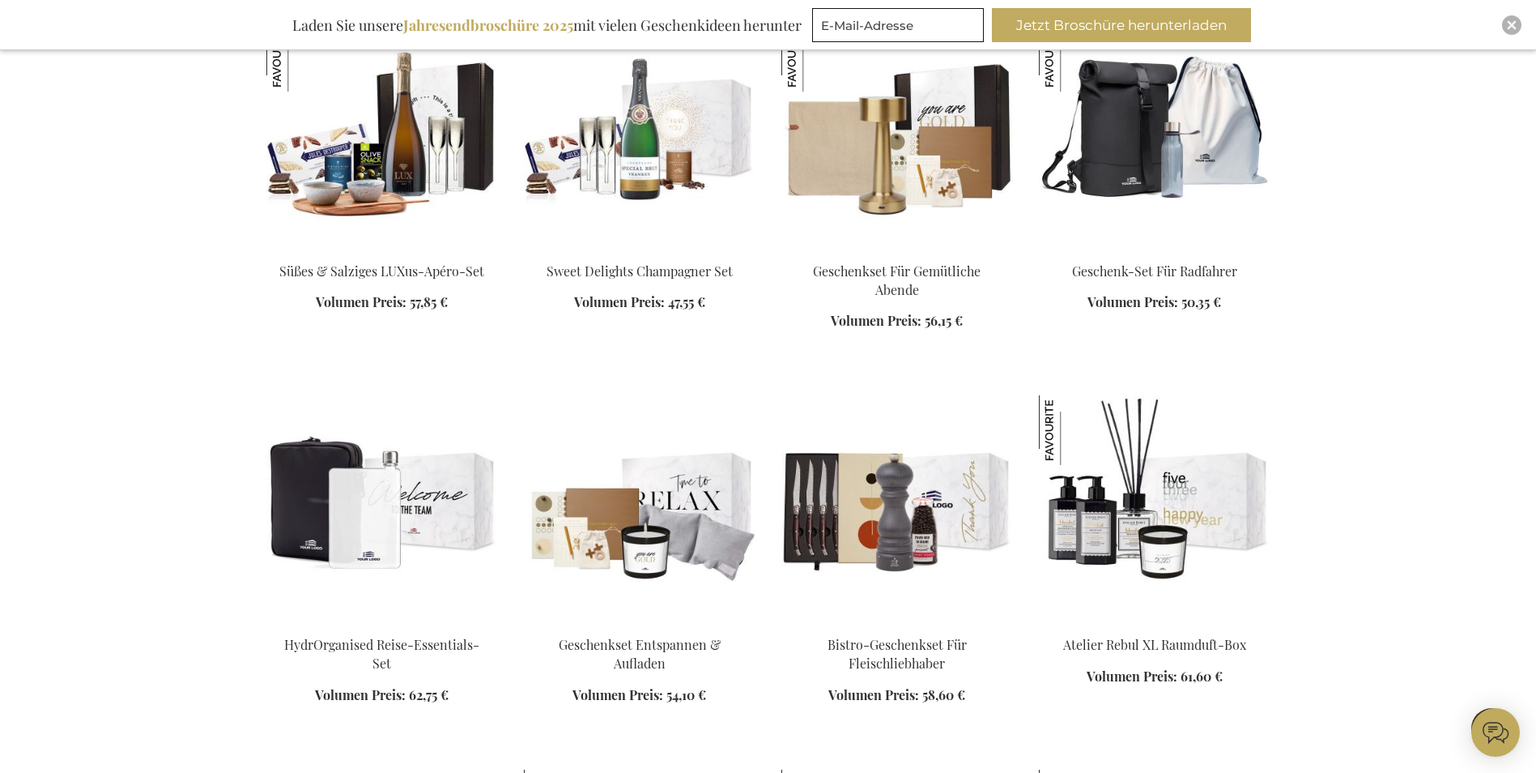
scroll to position [4778, 0]
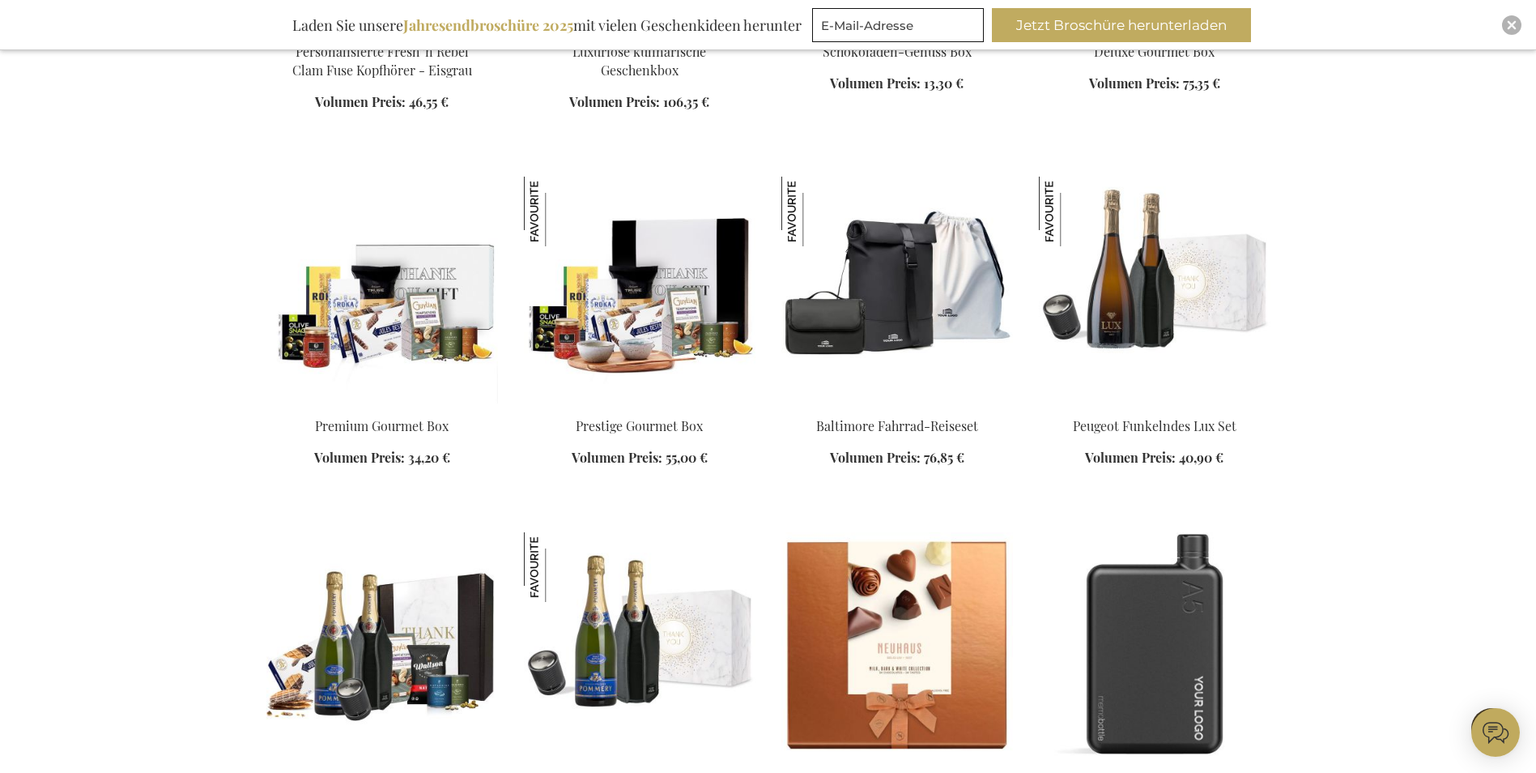
scroll to position [5750, 0]
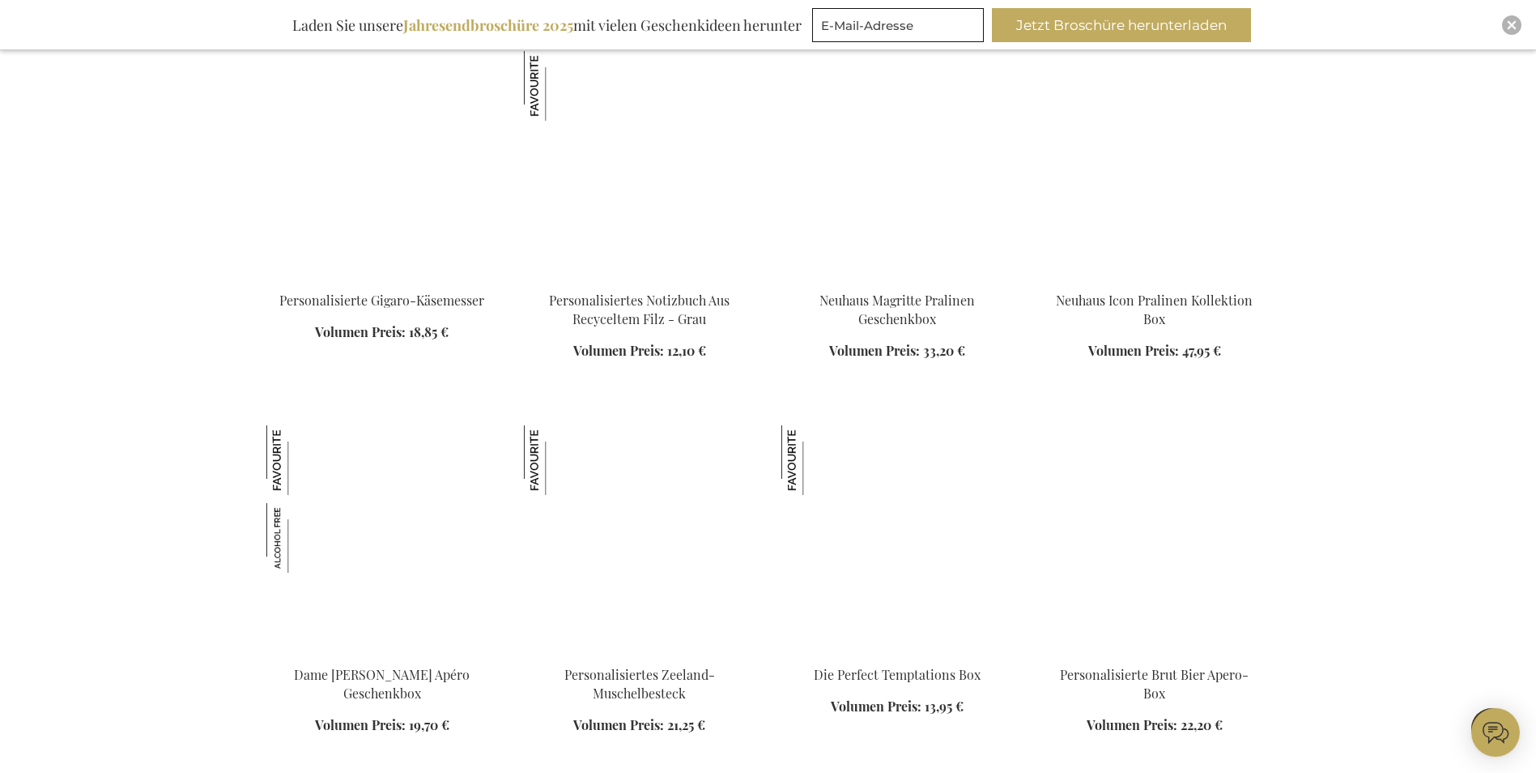
scroll to position [7370, 0]
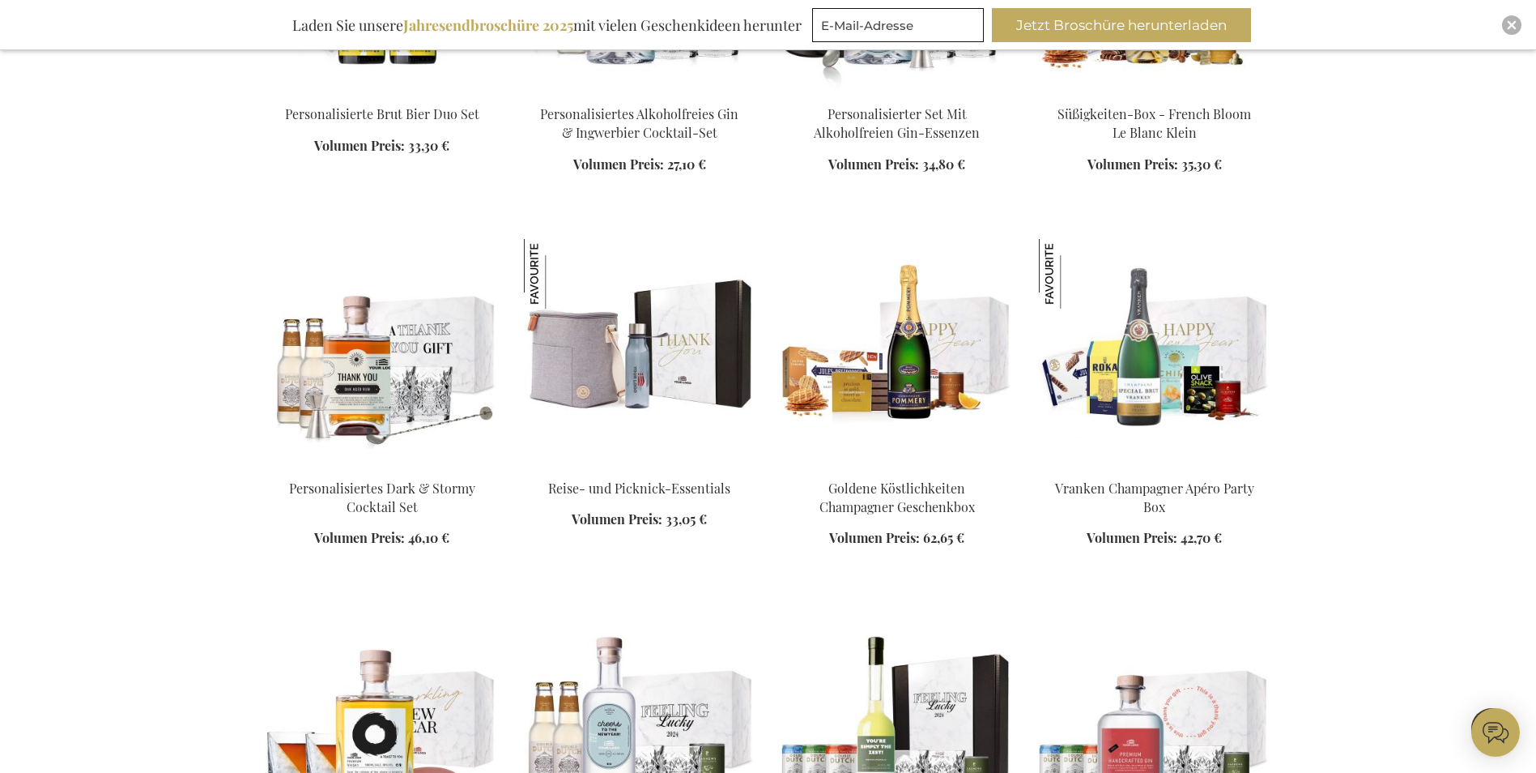
scroll to position [8423, 0]
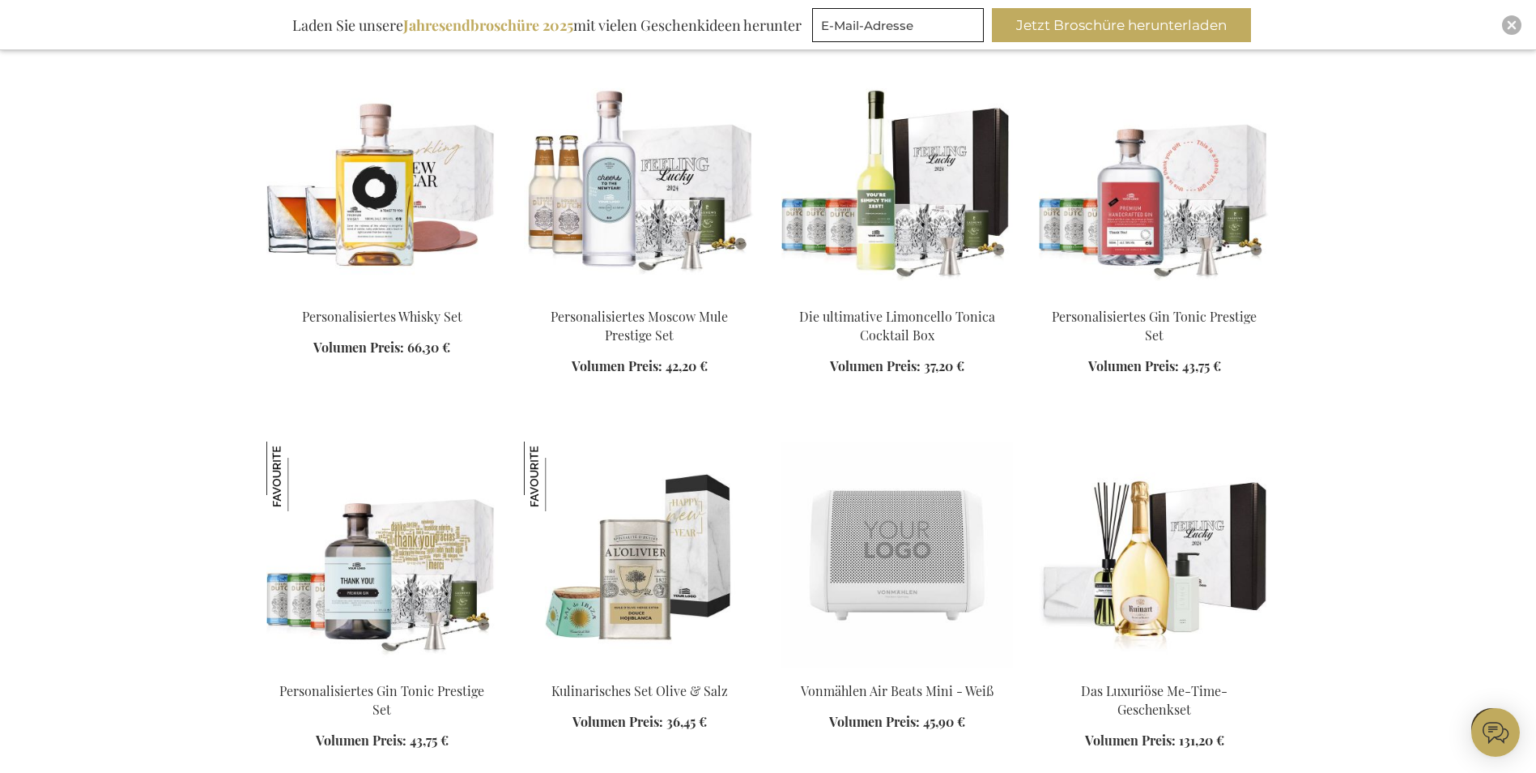
scroll to position [9151, 0]
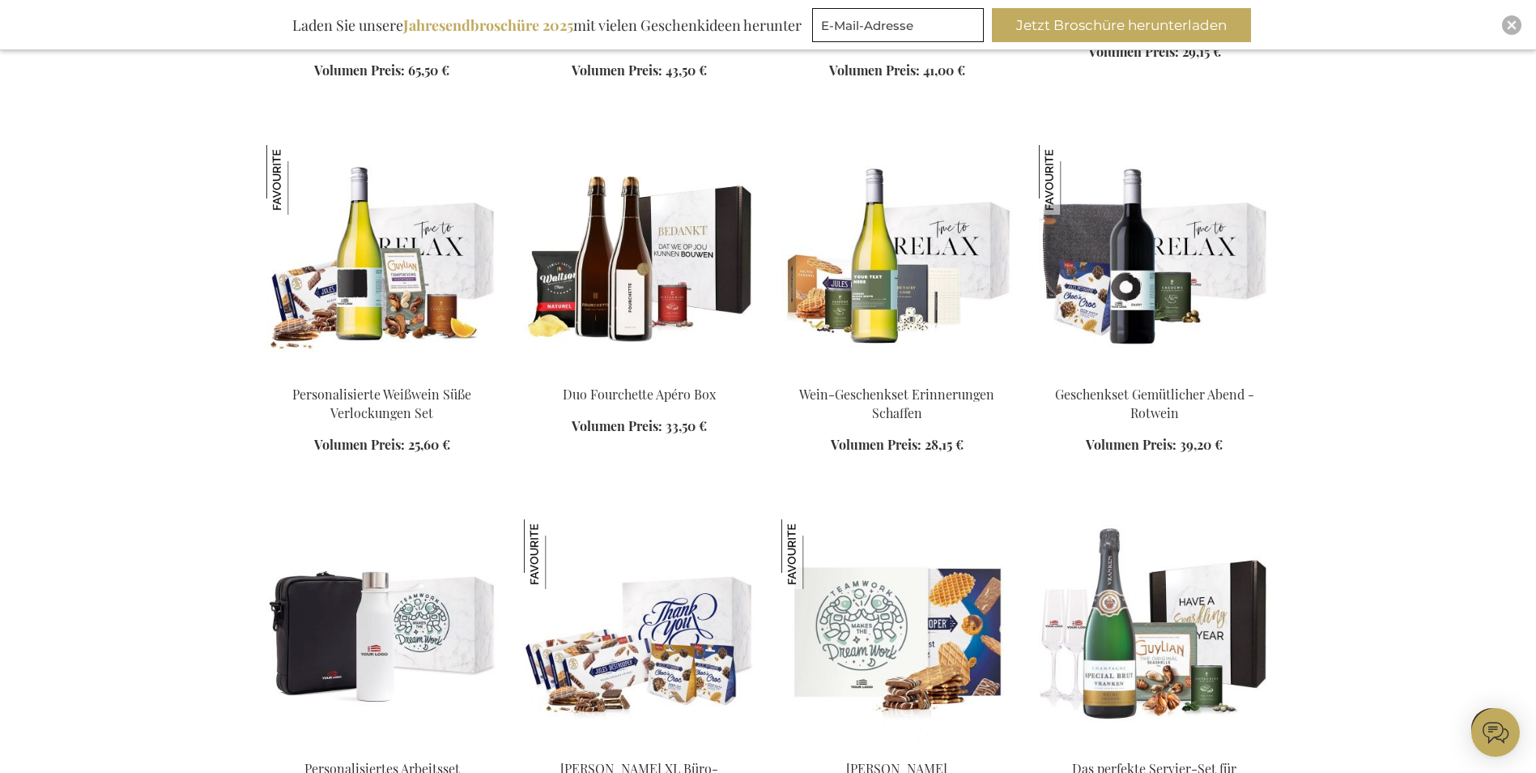
scroll to position [9880, 0]
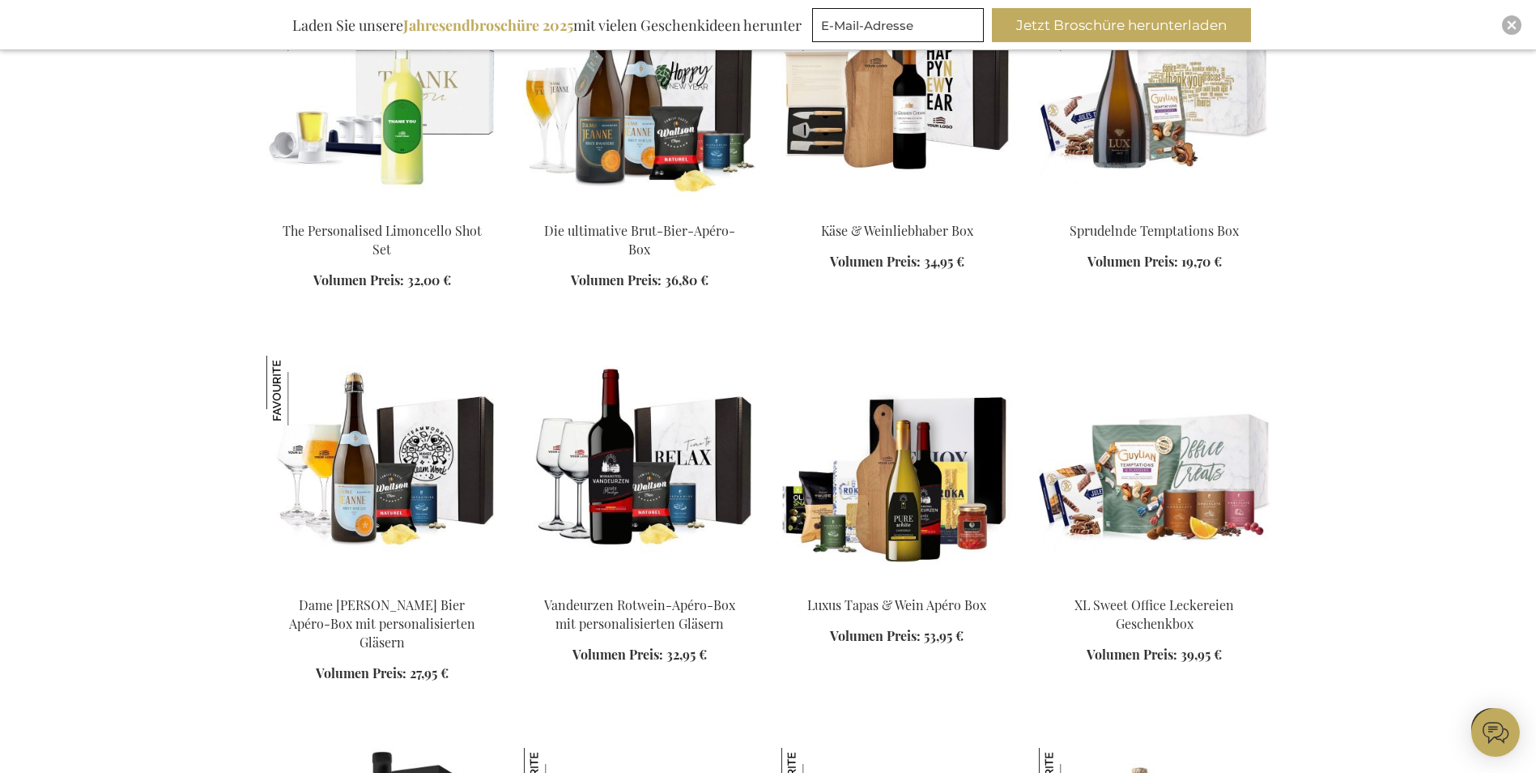
scroll to position [11581, 0]
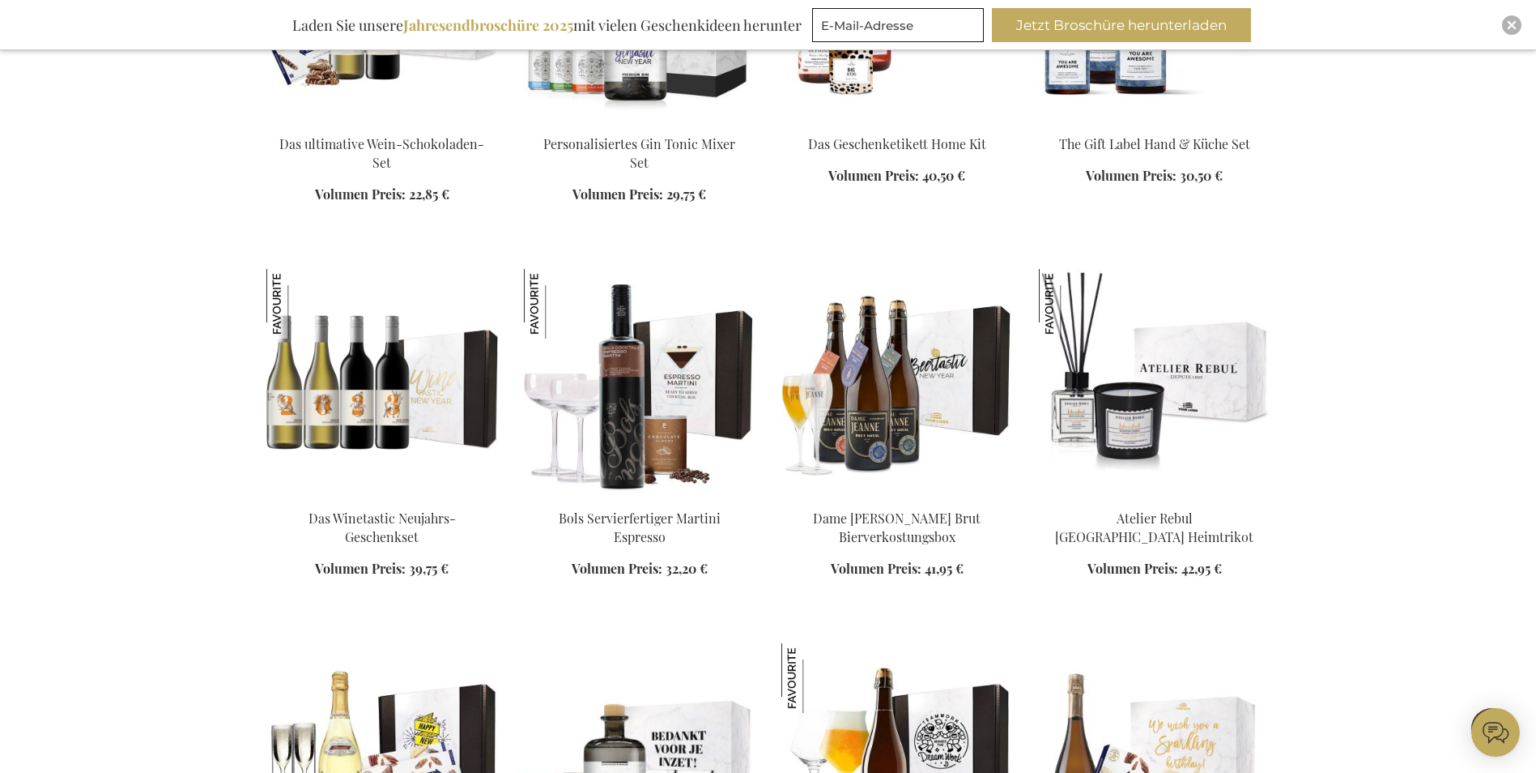
scroll to position [12553, 0]
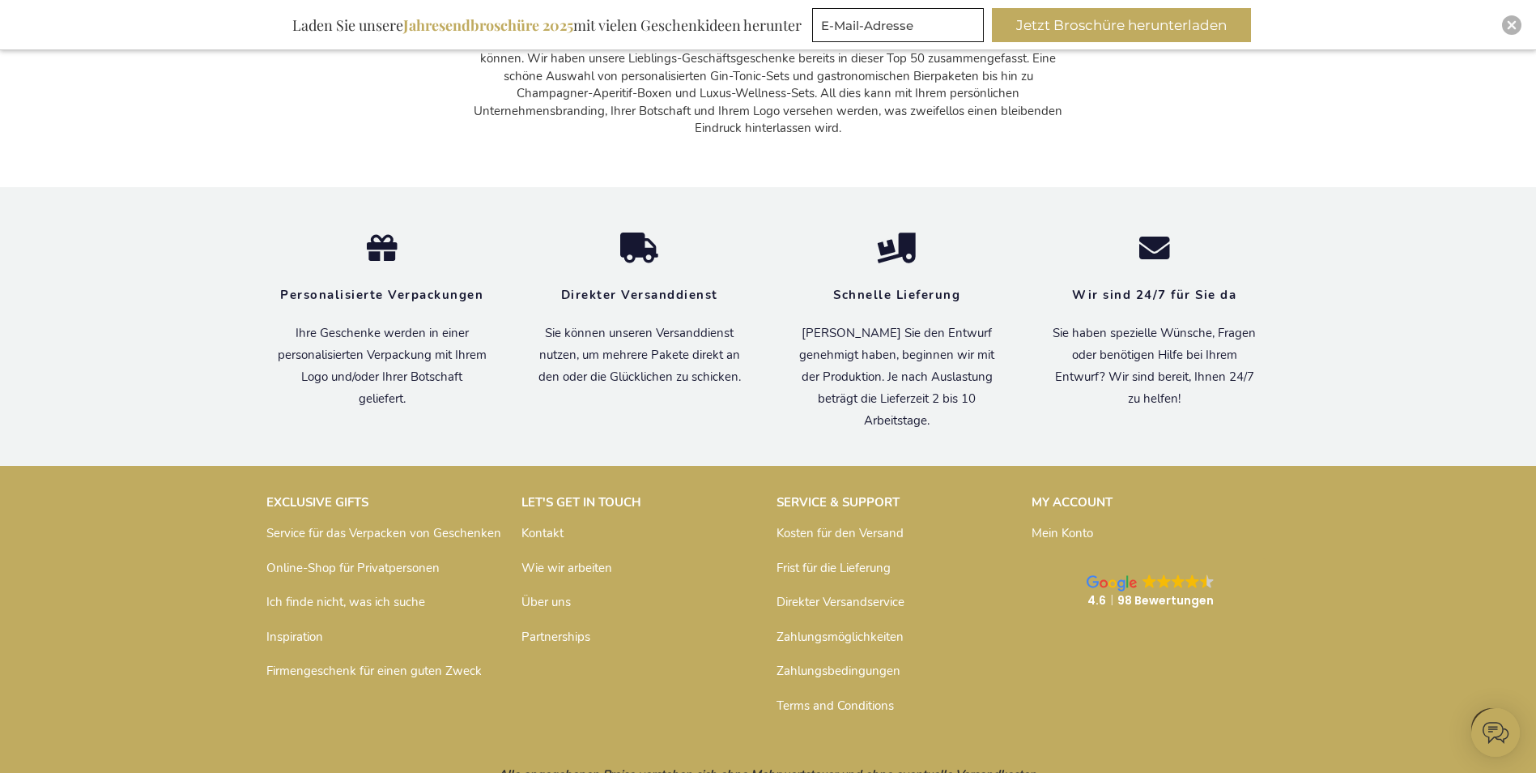
scroll to position [13444, 0]
